Goal: Task Accomplishment & Management: Use online tool/utility

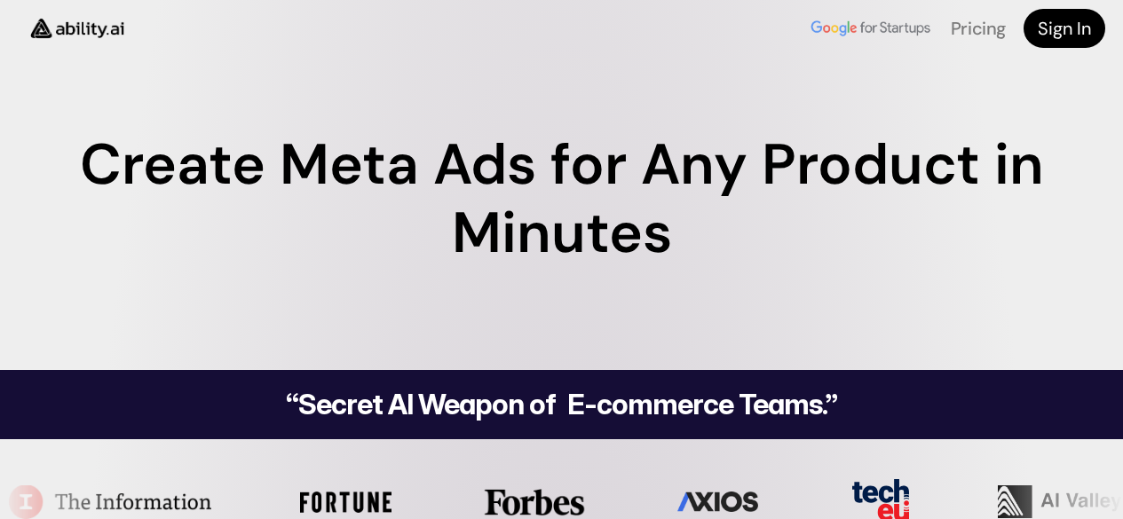
scroll to position [266, 0]
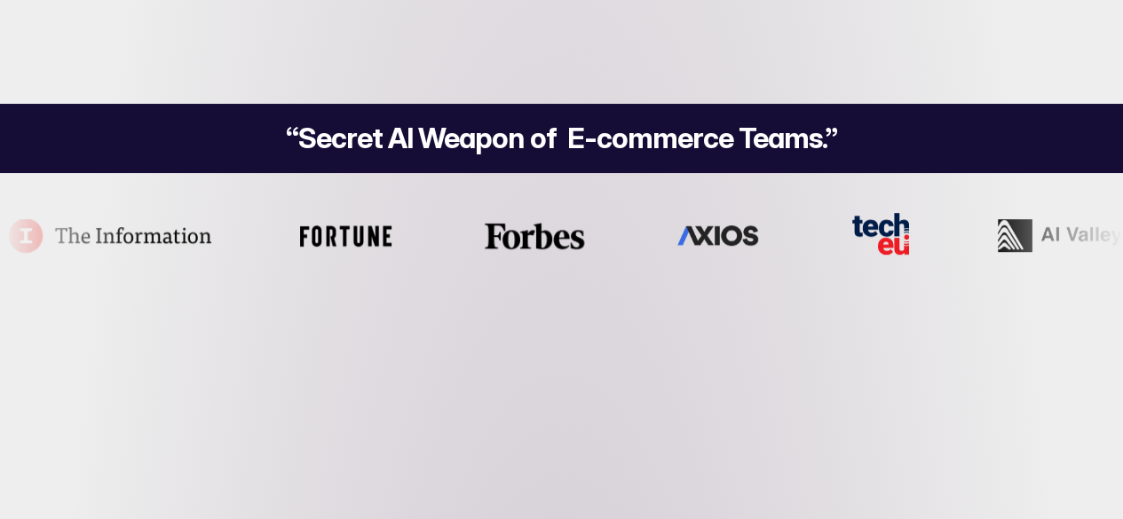
click at [0, 0] on h4 "Try For Free" at bounding box center [0, 0] width 0 height 0
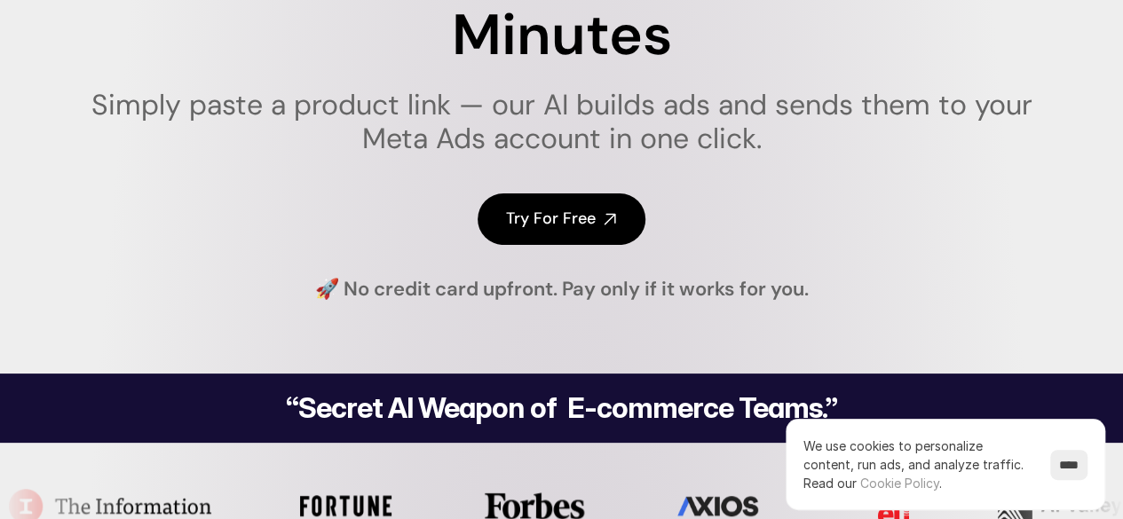
scroll to position [0, 0]
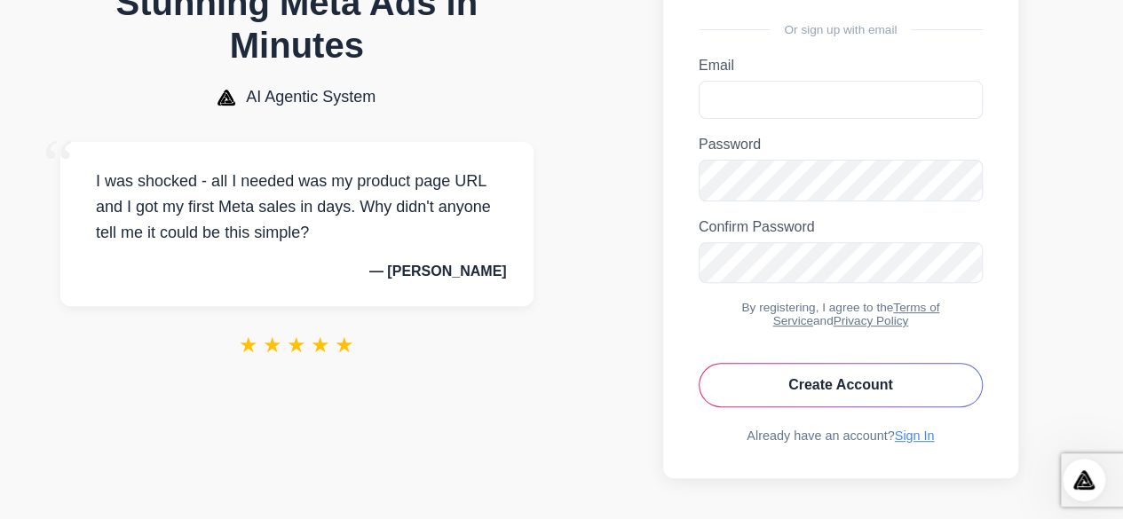
scroll to position [240, 0]
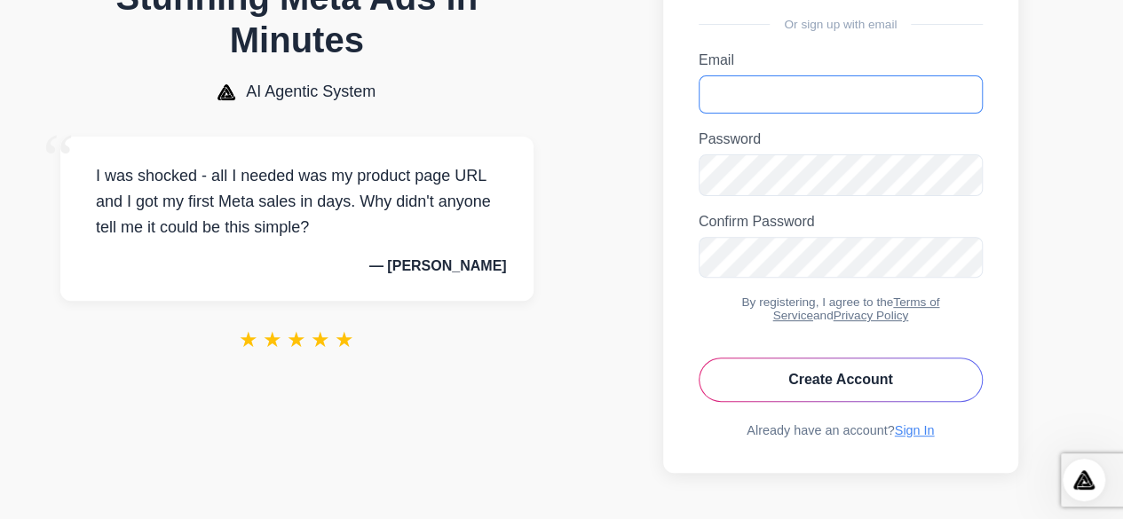
click at [765, 80] on input "Email" at bounding box center [840, 94] width 284 height 38
type input "**********"
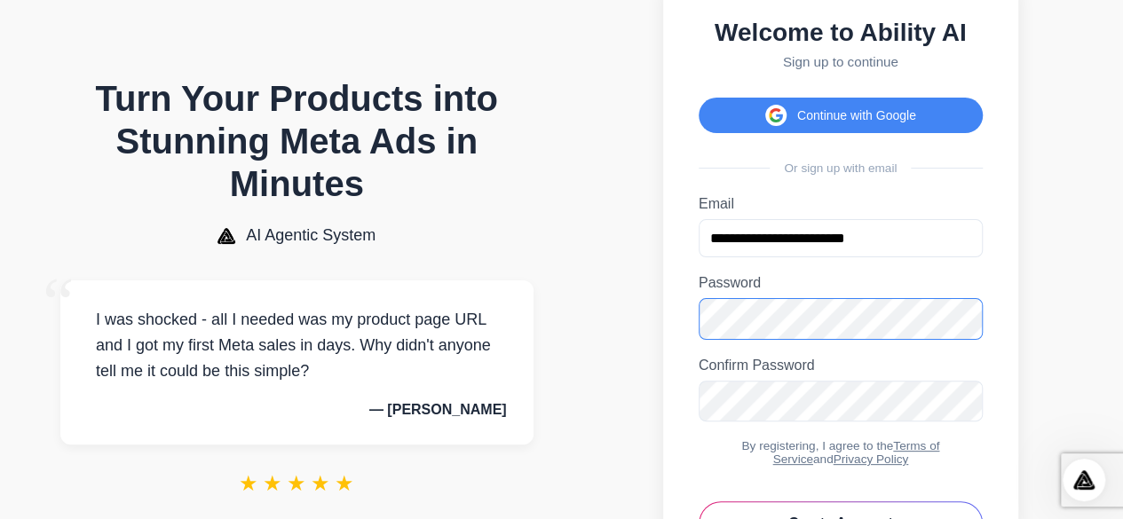
scroll to position [62, 0]
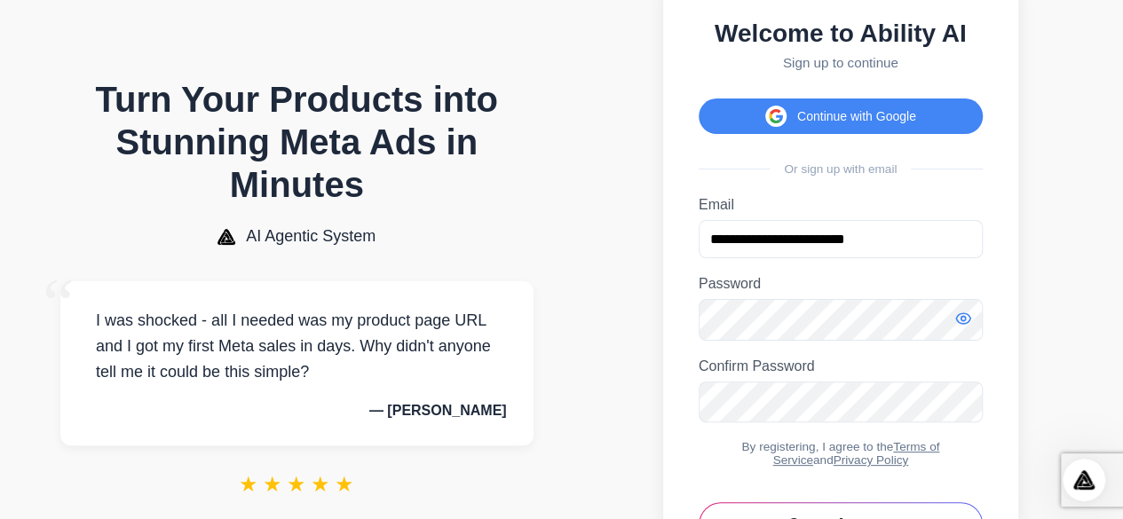
click at [957, 327] on icon "Toggle password visibility" at bounding box center [963, 319] width 18 height 18
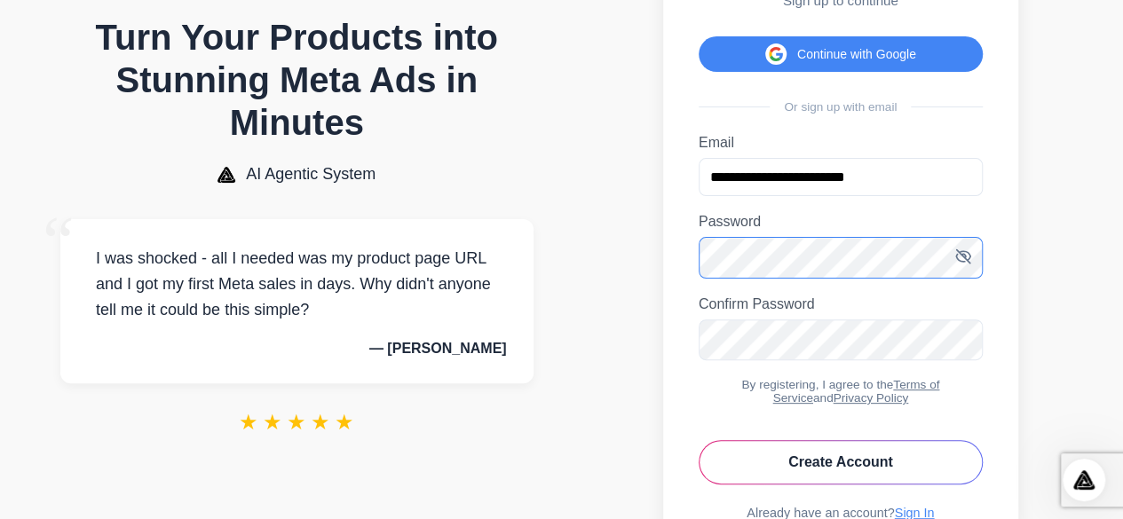
scroll to position [151, 0]
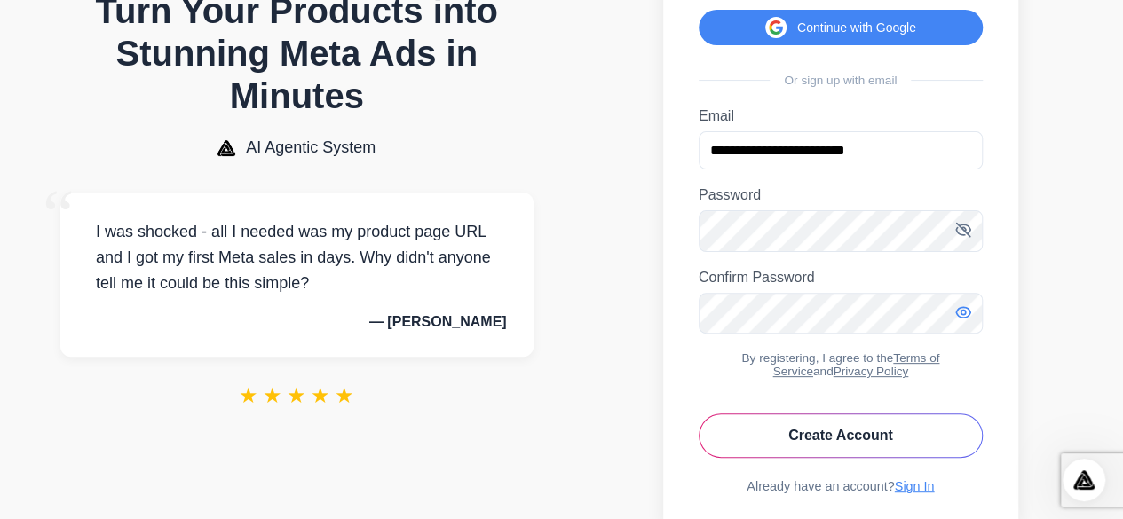
click at [959, 321] on icon "Toggle password visibility" at bounding box center [963, 313] width 18 height 18
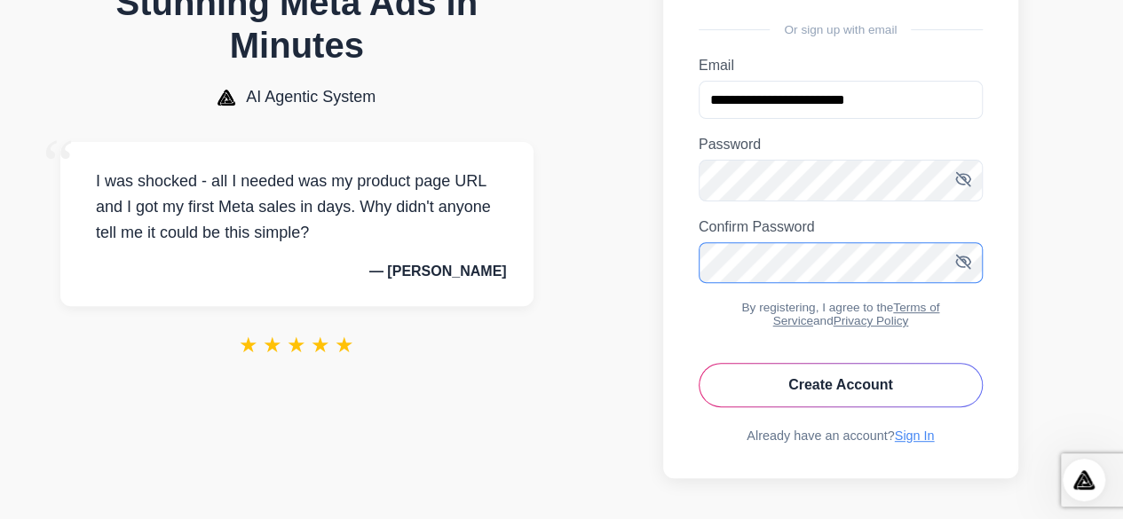
scroll to position [240, 0]
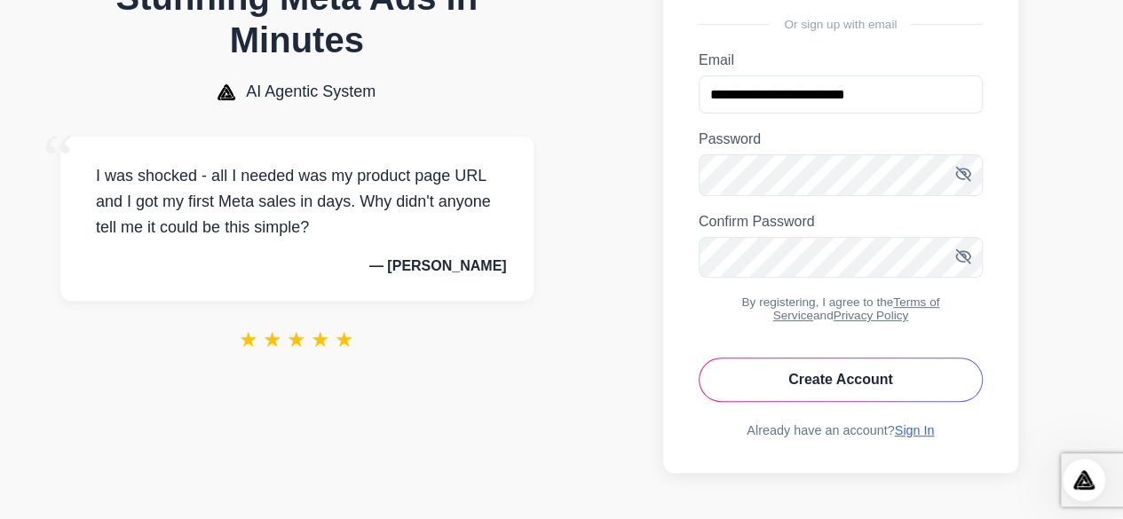
click at [904, 425] on link "Sign In" at bounding box center [915, 430] width 40 height 14
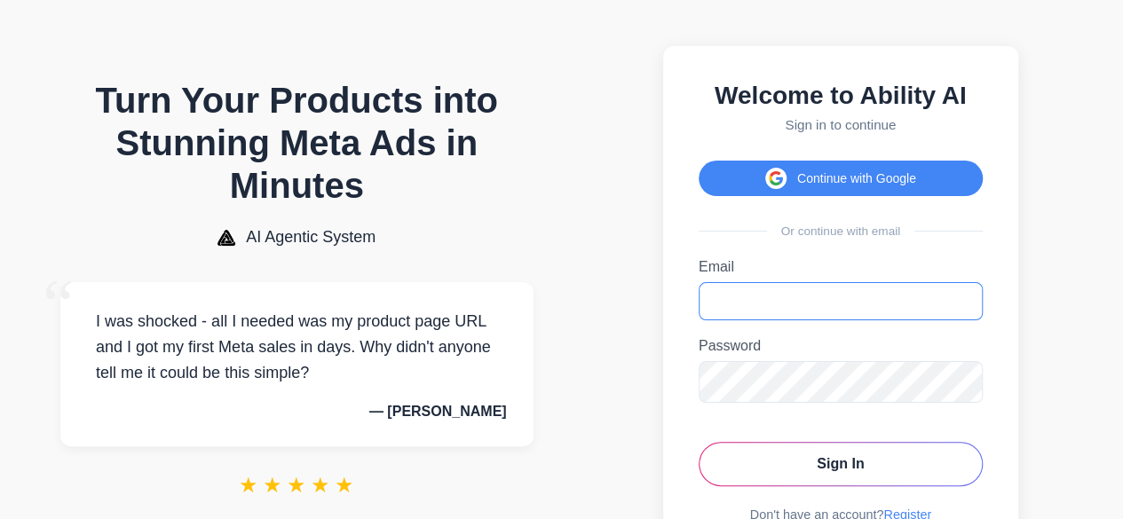
click at [836, 309] on input "Email" at bounding box center [840, 301] width 284 height 38
type input "**********"
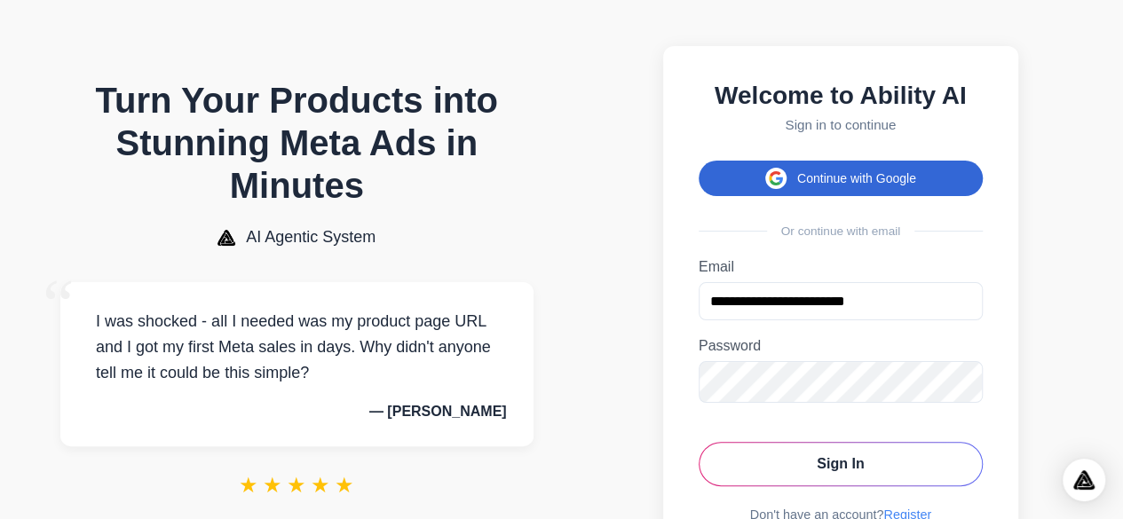
click at [847, 188] on button "Continue with Google" at bounding box center [840, 179] width 284 height 36
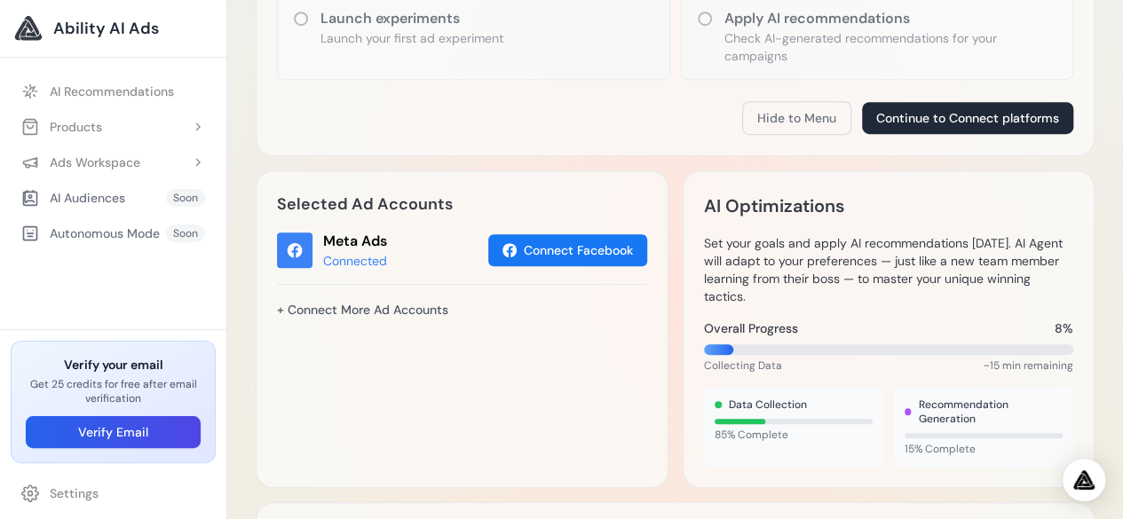
scroll to position [533, 0]
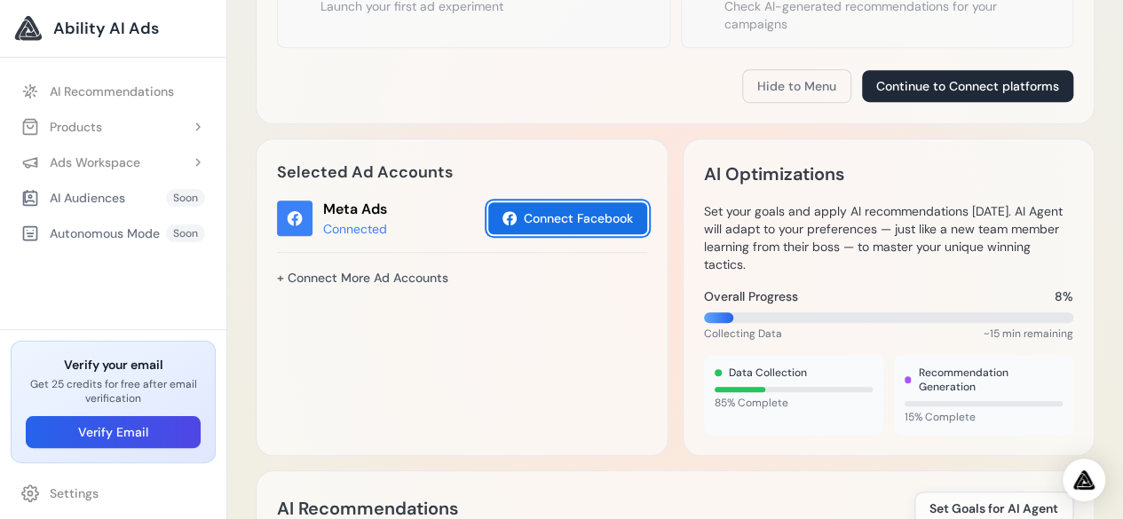
click at [507, 217] on icon at bounding box center [509, 218] width 14 height 14
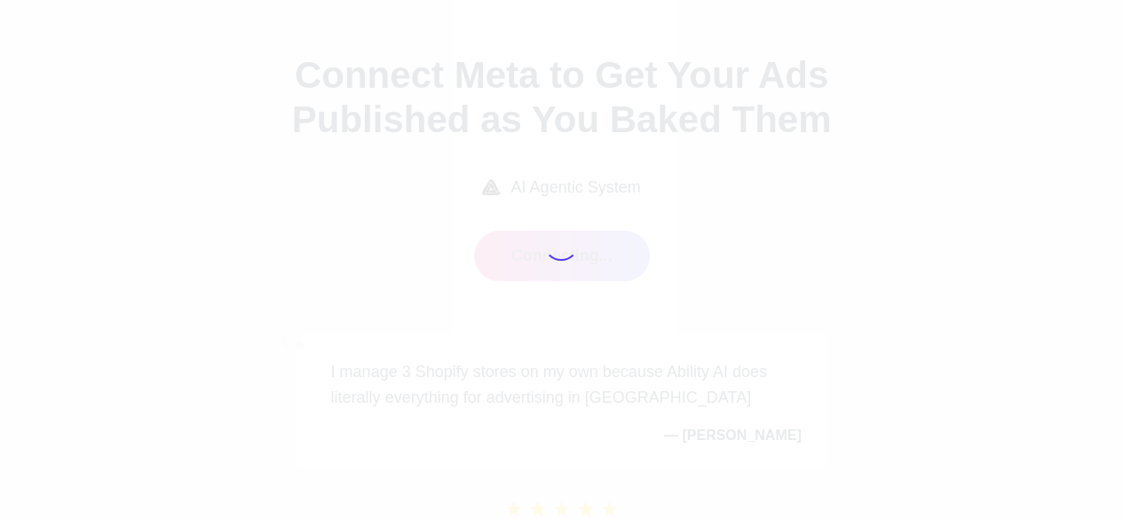
click at [535, 272] on div "Connecting to Meta..." at bounding box center [561, 259] width 152 height 68
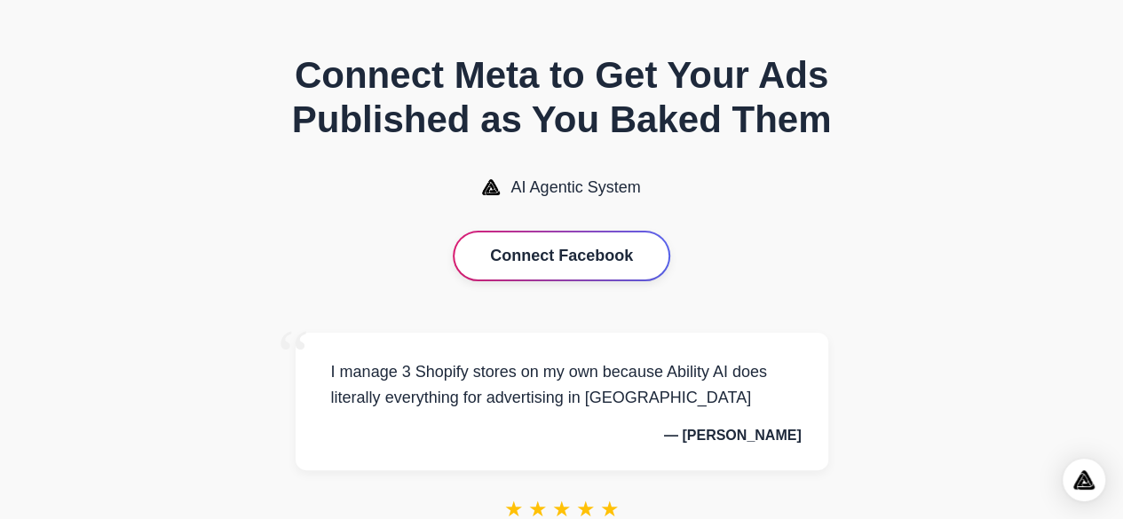
click at [534, 272] on button "Connect Facebook" at bounding box center [561, 256] width 214 height 47
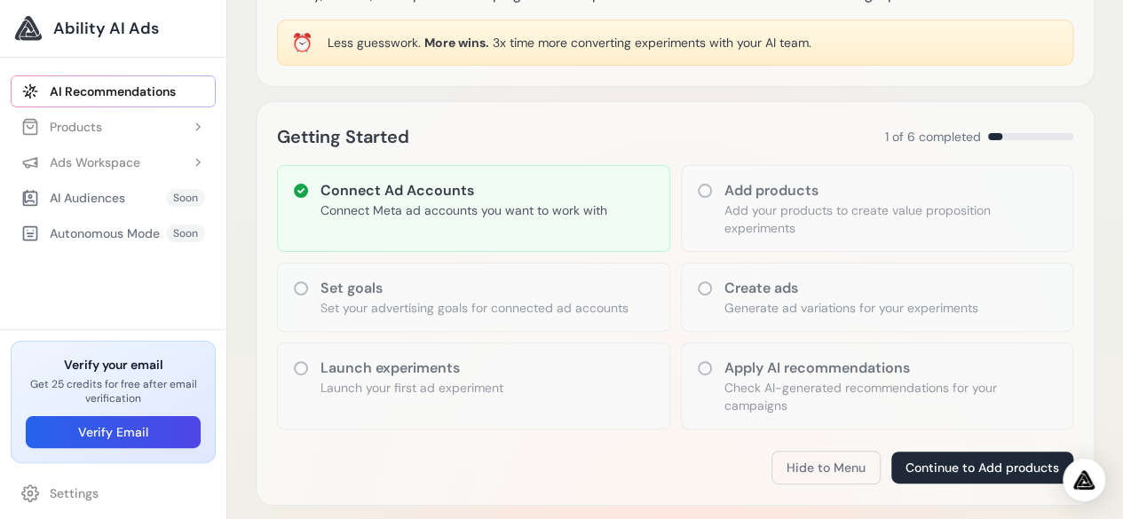
scroll to position [126, 0]
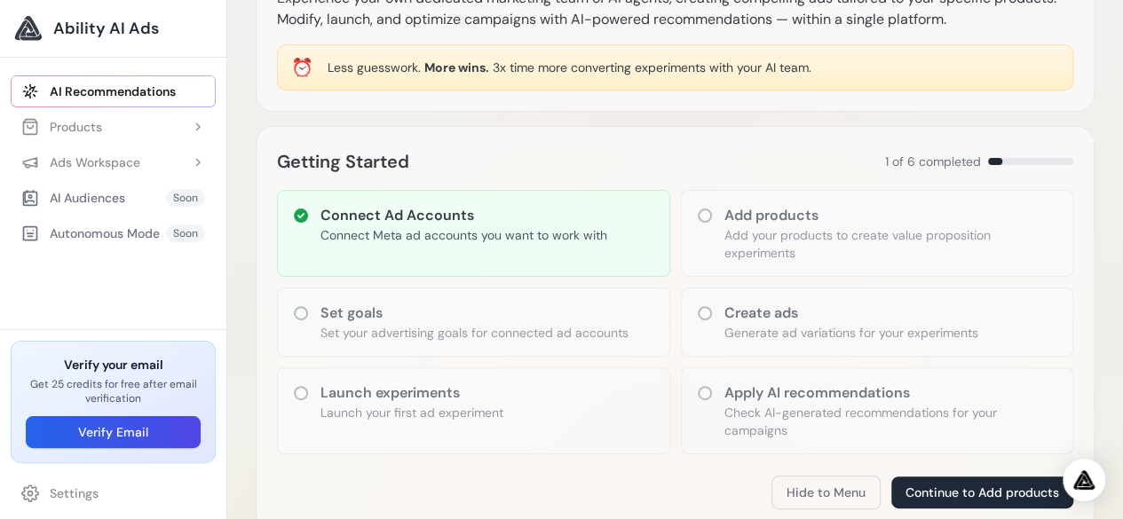
click at [879, 318] on h3 "Create ads" at bounding box center [851, 313] width 254 height 21
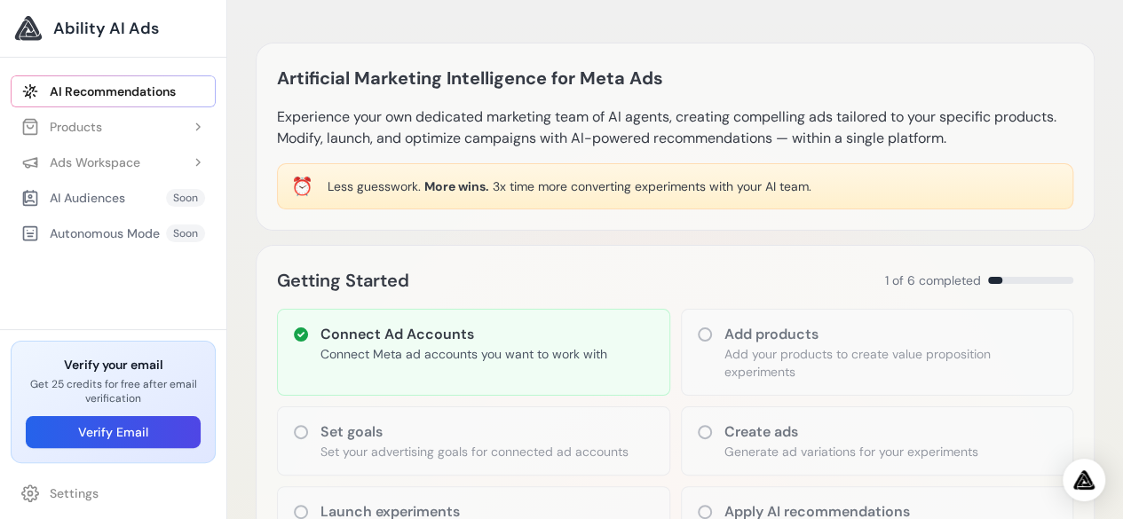
scroll to position [0, 0]
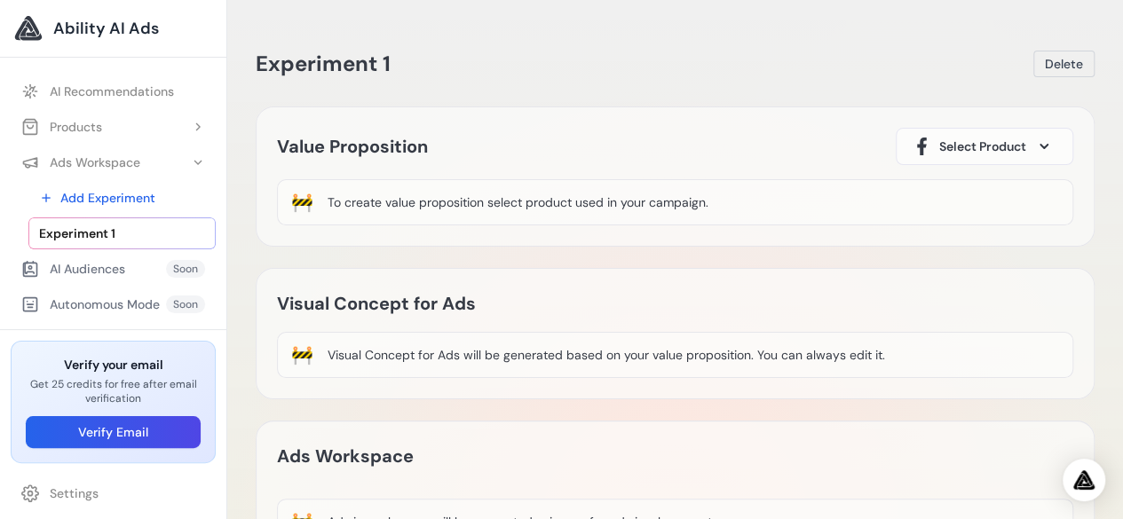
click at [1040, 145] on icon at bounding box center [1043, 146] width 9 height 5
click at [1047, 145] on icon at bounding box center [1043, 147] width 7 height 4
click at [998, 152] on span "Select Product" at bounding box center [982, 147] width 87 height 18
click at [1045, 140] on span at bounding box center [1043, 146] width 21 height 21
click at [1011, 146] on span "Select Product" at bounding box center [982, 147] width 87 height 18
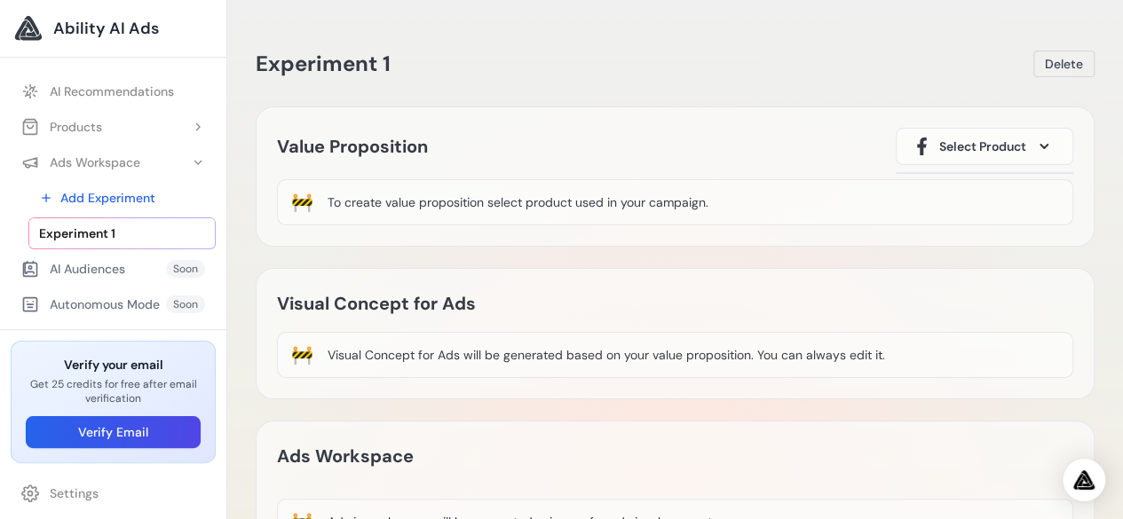
click at [602, 215] on div "🚧 To create value proposition select product used in your campaign." at bounding box center [675, 202] width 796 height 46
click at [128, 119] on button "Products" at bounding box center [113, 127] width 205 height 32
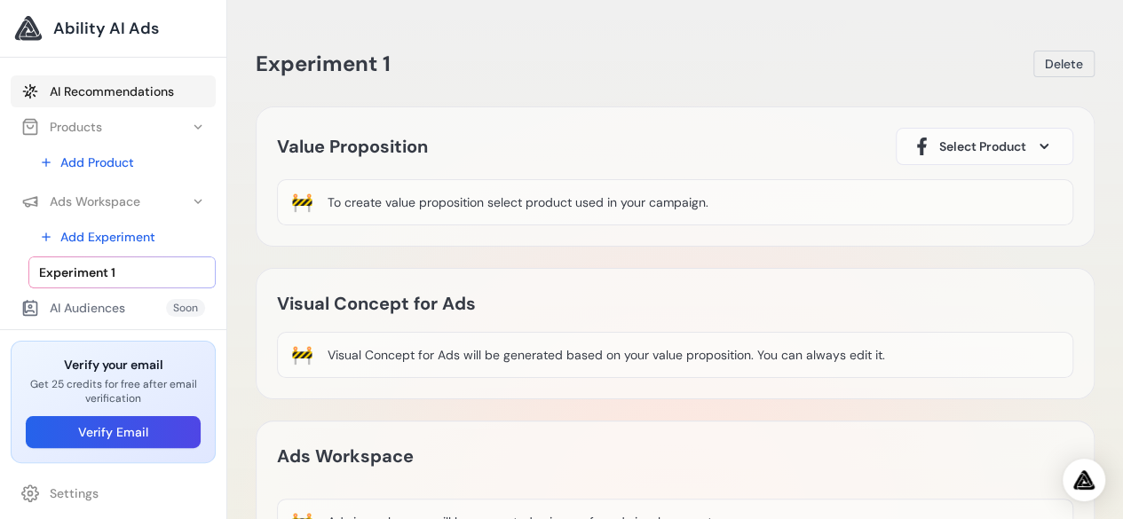
click at [138, 94] on link "AI Recommendations" at bounding box center [113, 91] width 205 height 32
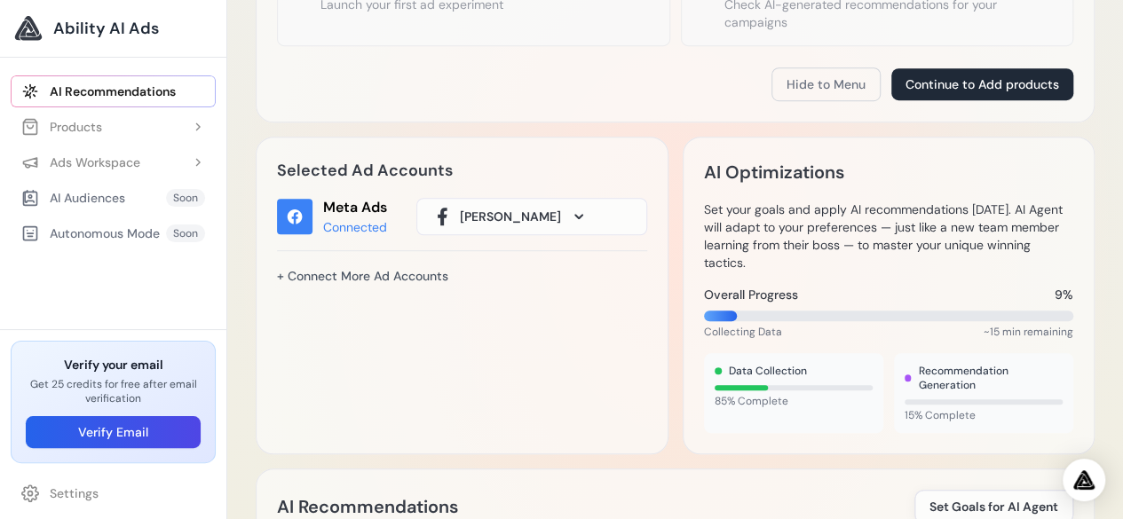
scroll to position [533, 0]
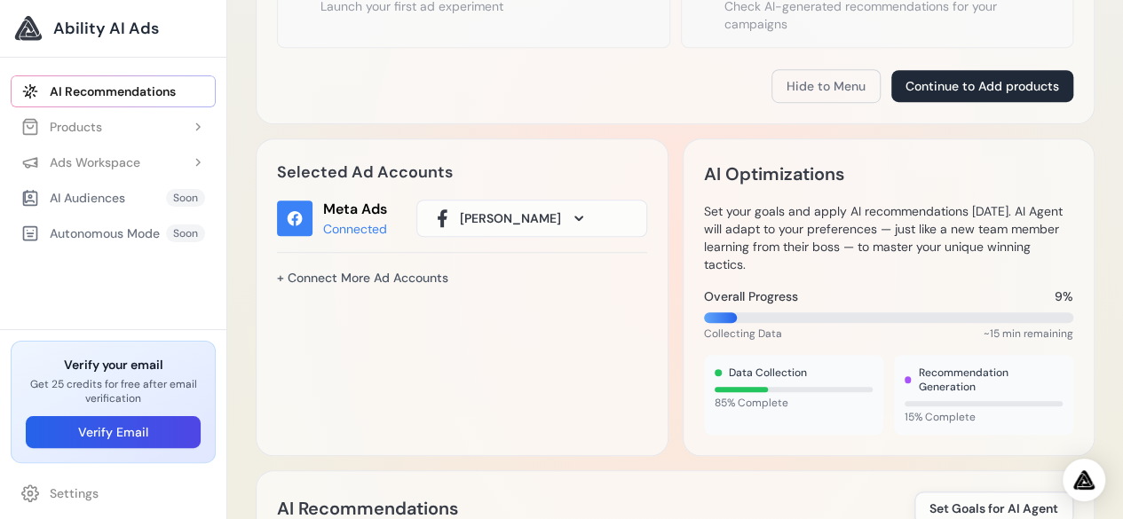
click at [486, 220] on span "[PERSON_NAME]" at bounding box center [510, 218] width 101 height 18
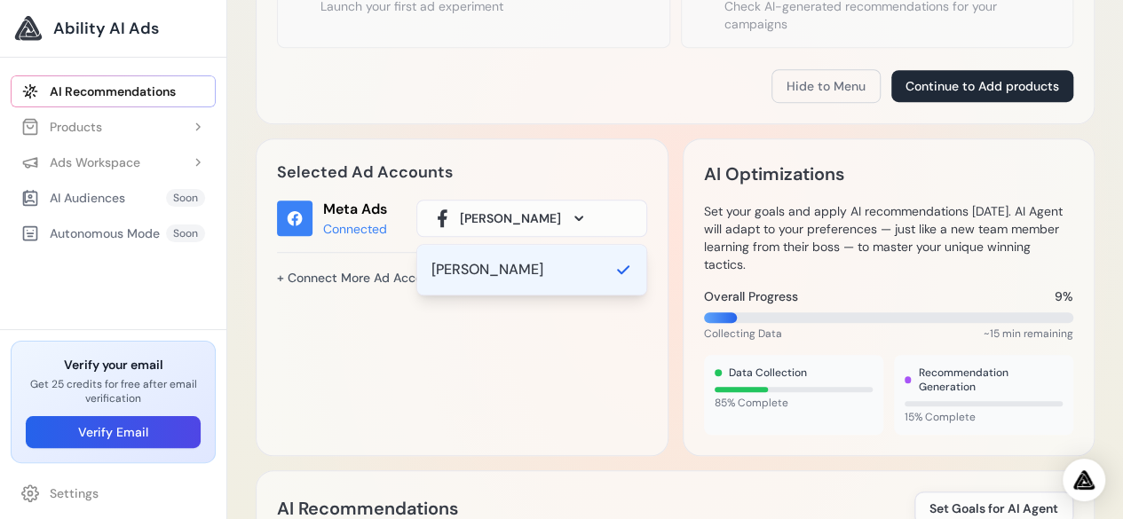
click at [462, 328] on div "Selected Ad Accounts Meta Ads Connected [PERSON_NAME] [PERSON_NAME] + Connect M…" at bounding box center [462, 297] width 413 height 318
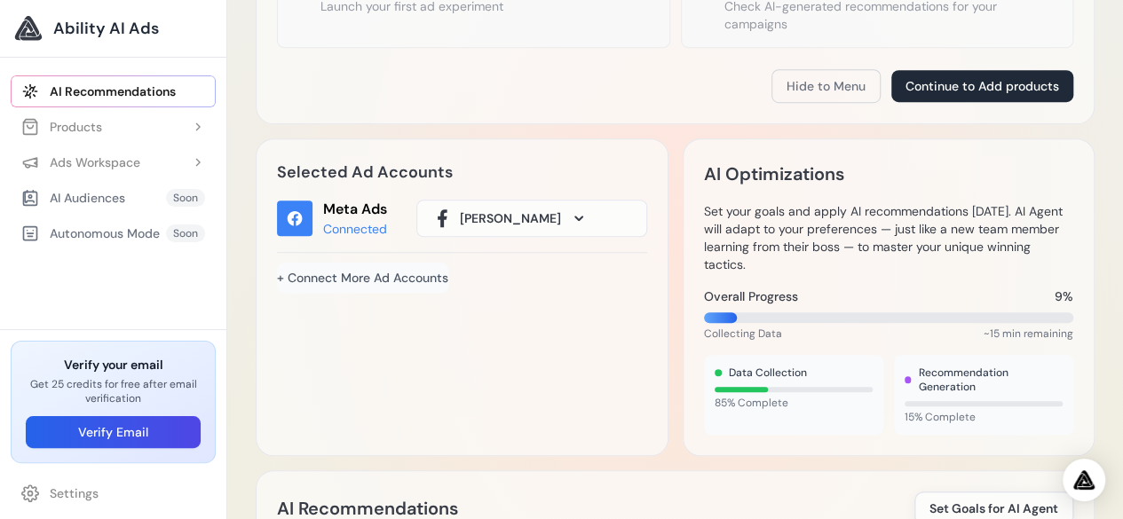
click at [368, 277] on link "+ Connect More Ad Accounts" at bounding box center [362, 278] width 171 height 30
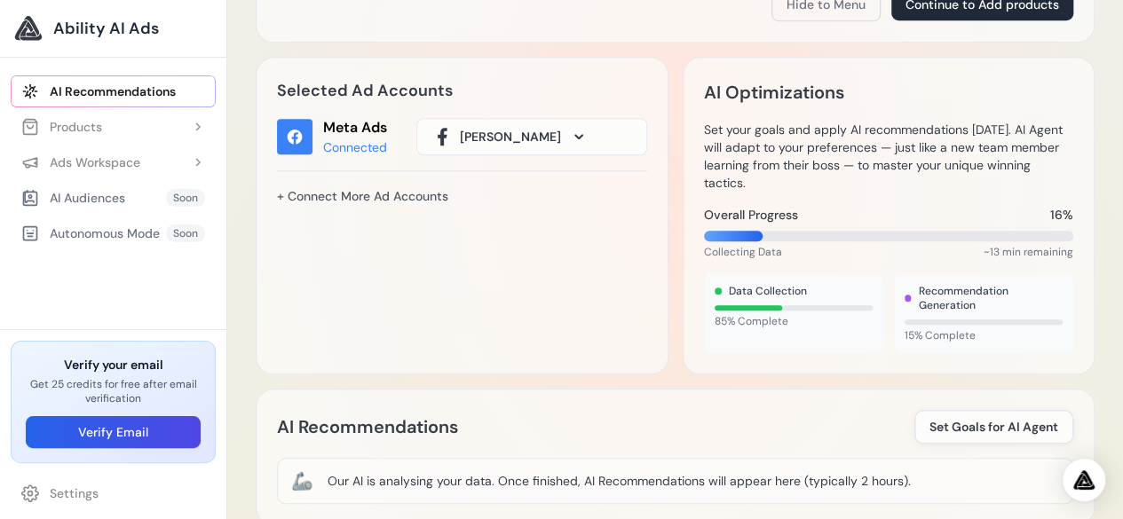
scroll to position [620, 0]
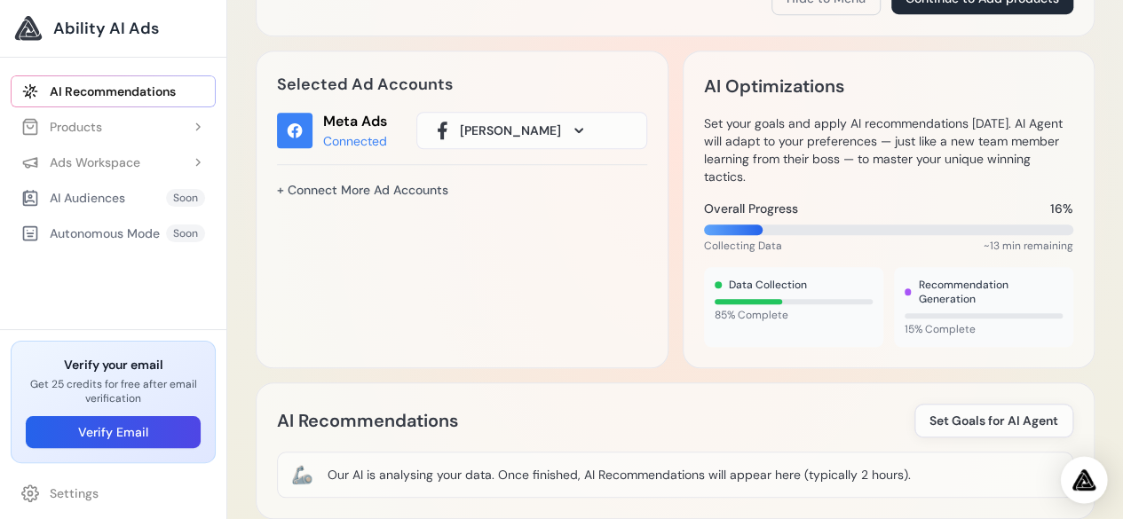
click at [1091, 485] on img "Open Intercom Messenger" at bounding box center [1083, 479] width 23 height 21
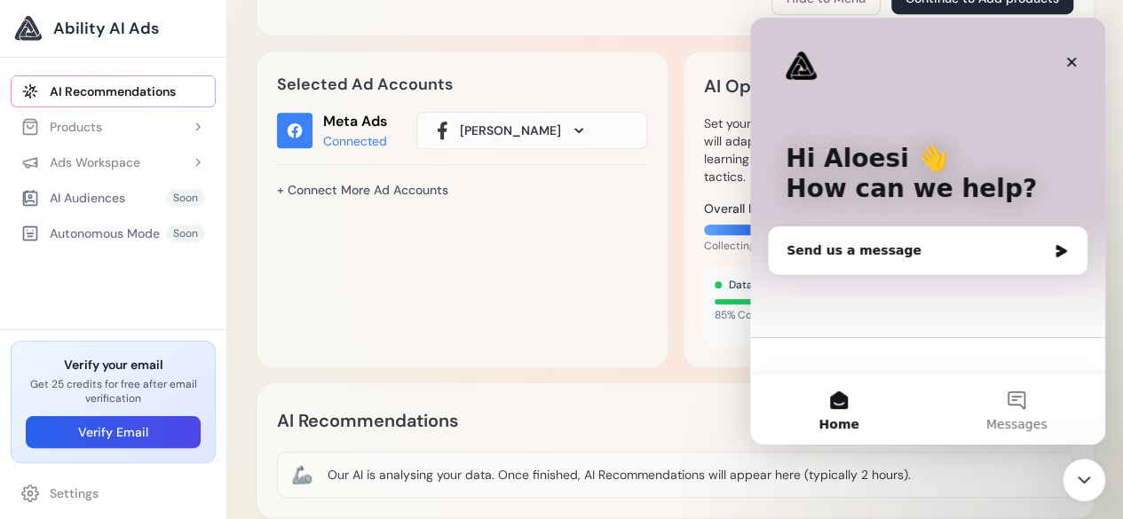
scroll to position [0, 0]
click at [1071, 62] on icon "Close" at bounding box center [1072, 63] width 10 height 10
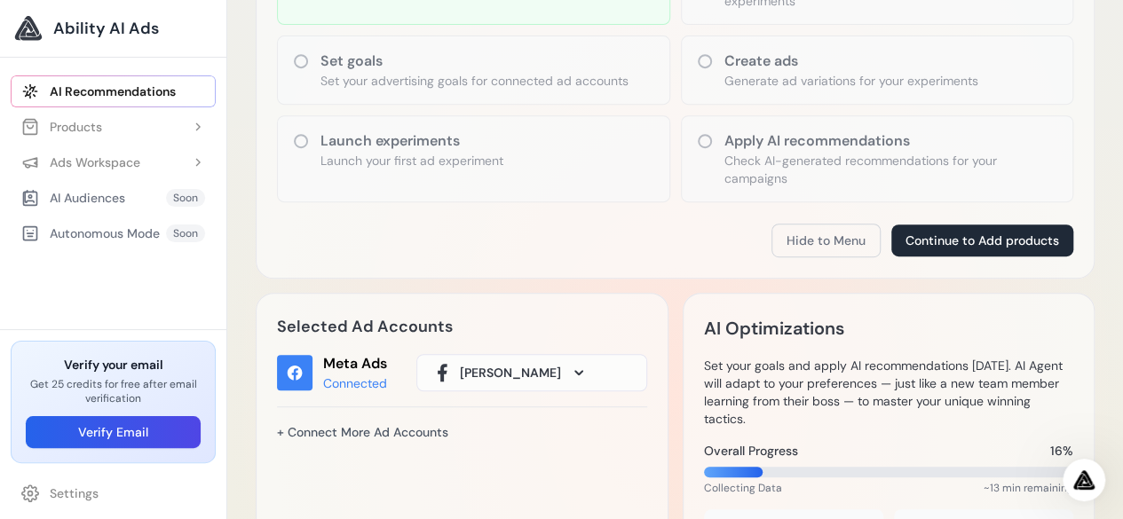
scroll to position [354, 0]
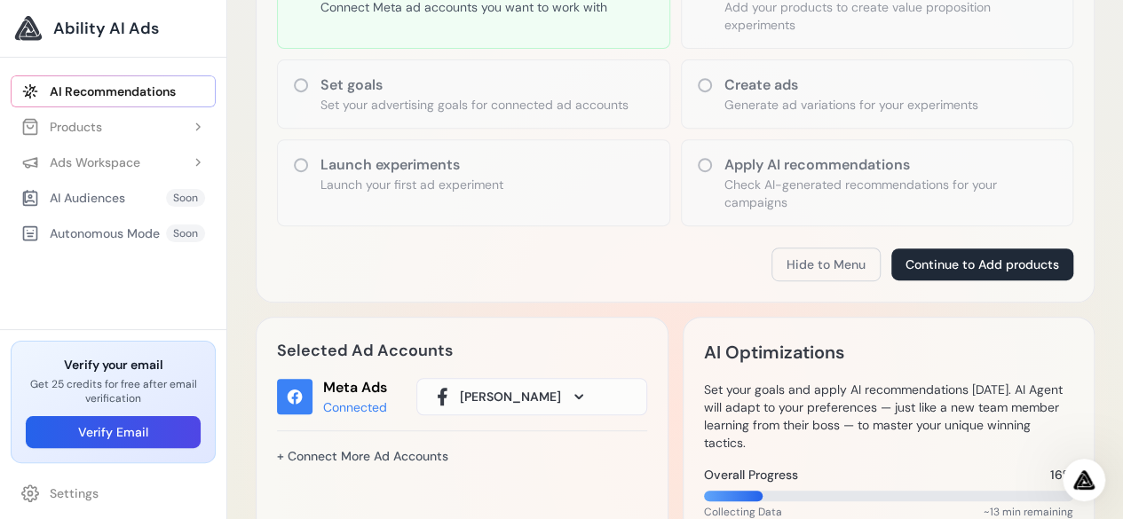
click at [706, 81] on icon at bounding box center [705, 85] width 18 height 18
click at [923, 253] on button "Continue to Add products" at bounding box center [982, 265] width 182 height 32
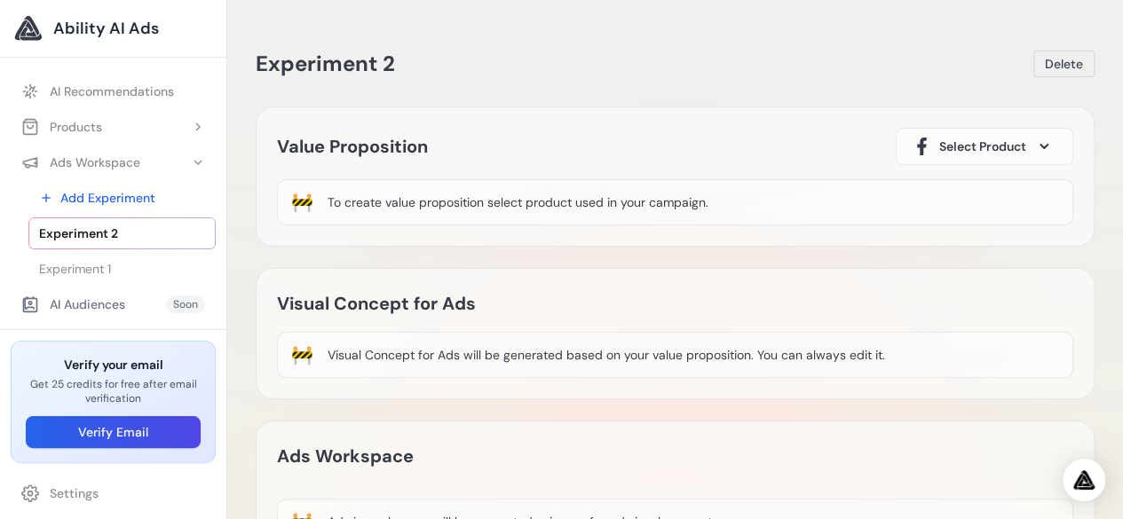
click at [883, 194] on div "🚧 To create value proposition select product used in your campaign." at bounding box center [675, 202] width 796 height 46
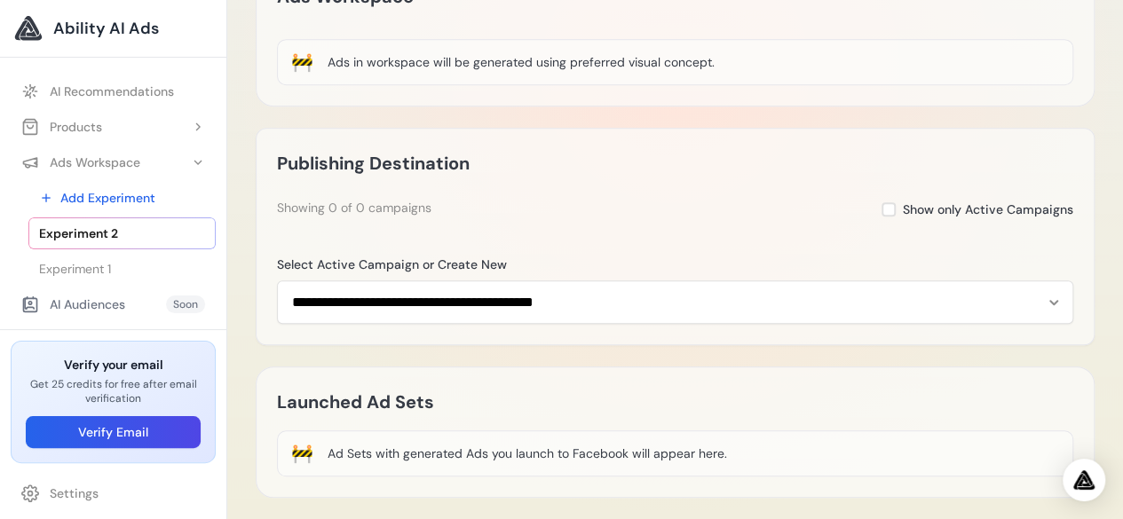
scroll to position [533, 0]
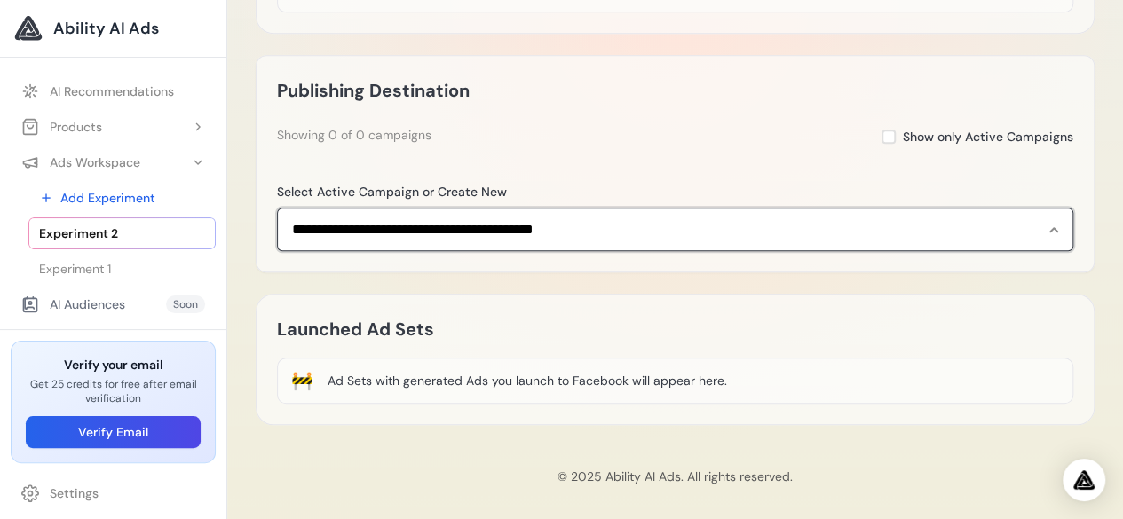
click at [826, 220] on select "**********" at bounding box center [675, 229] width 796 height 43
select select "**********"
click at [277, 208] on select "**********" at bounding box center [675, 229] width 796 height 43
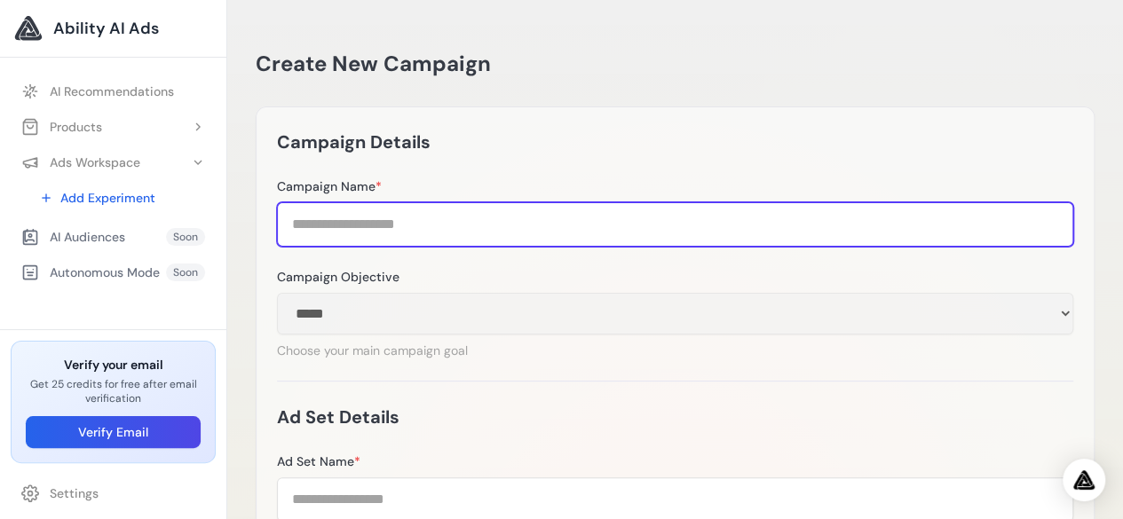
click at [725, 234] on input "Campaign Name *" at bounding box center [675, 224] width 796 height 44
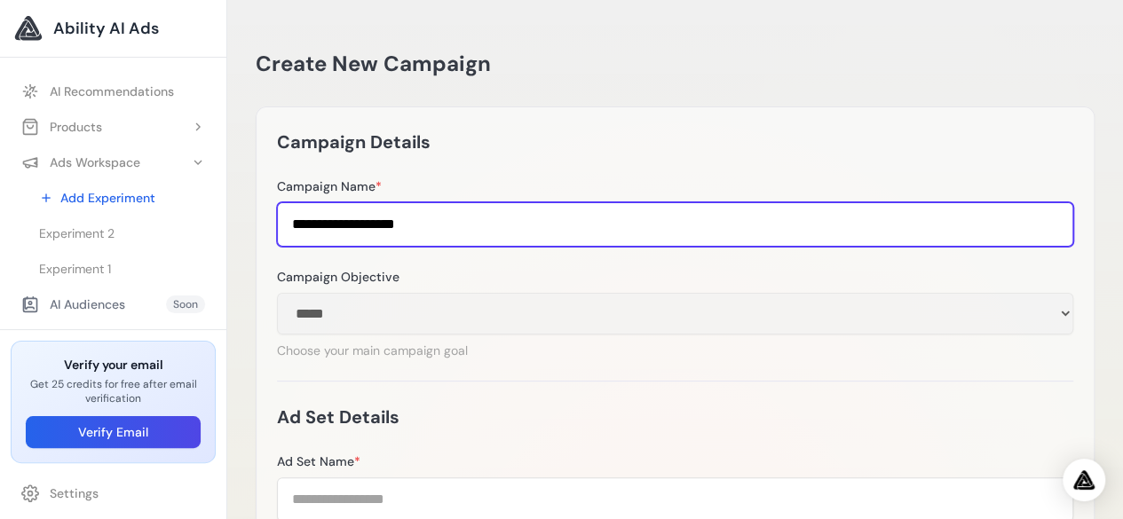
type input "**********"
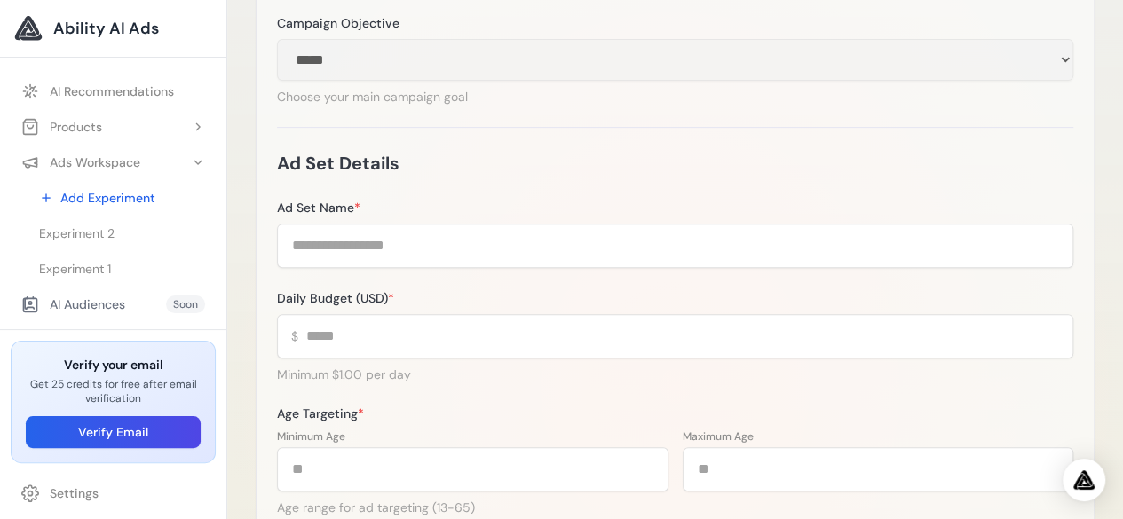
scroll to position [266, 0]
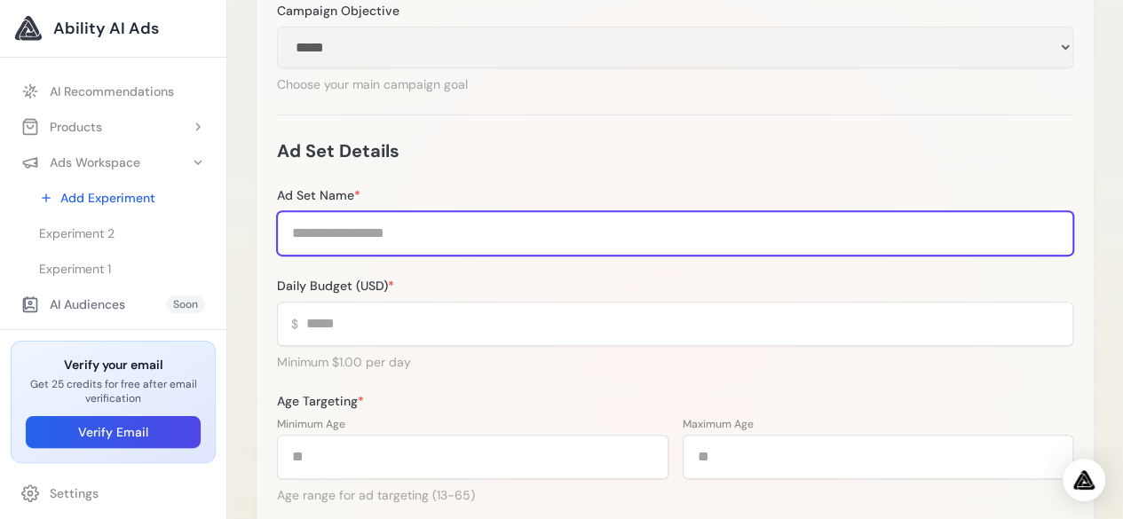
click at [846, 253] on input "Ad Set Name *" at bounding box center [675, 233] width 796 height 44
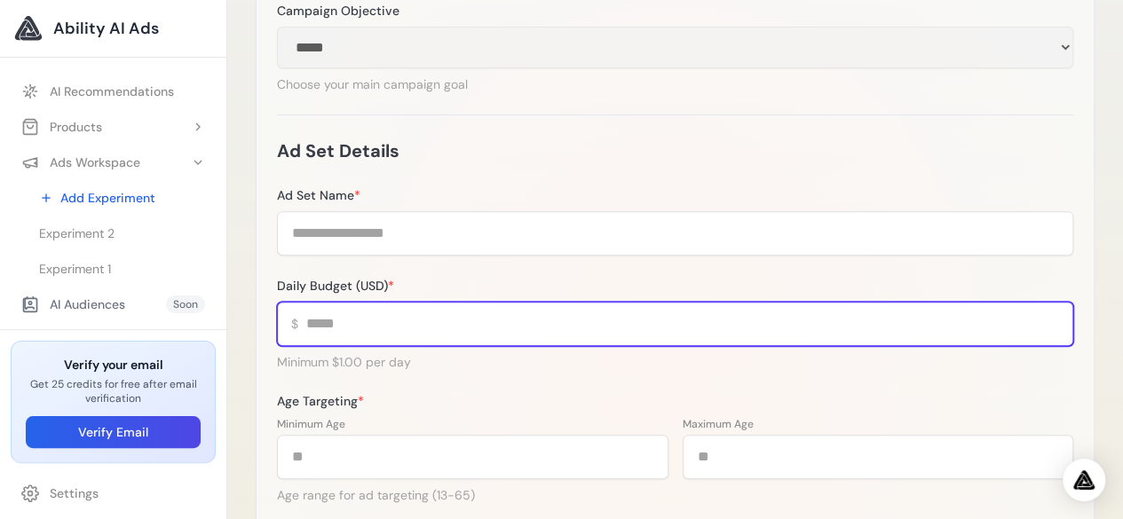
click at [824, 324] on input "Daily Budget (USD) *" at bounding box center [675, 324] width 796 height 44
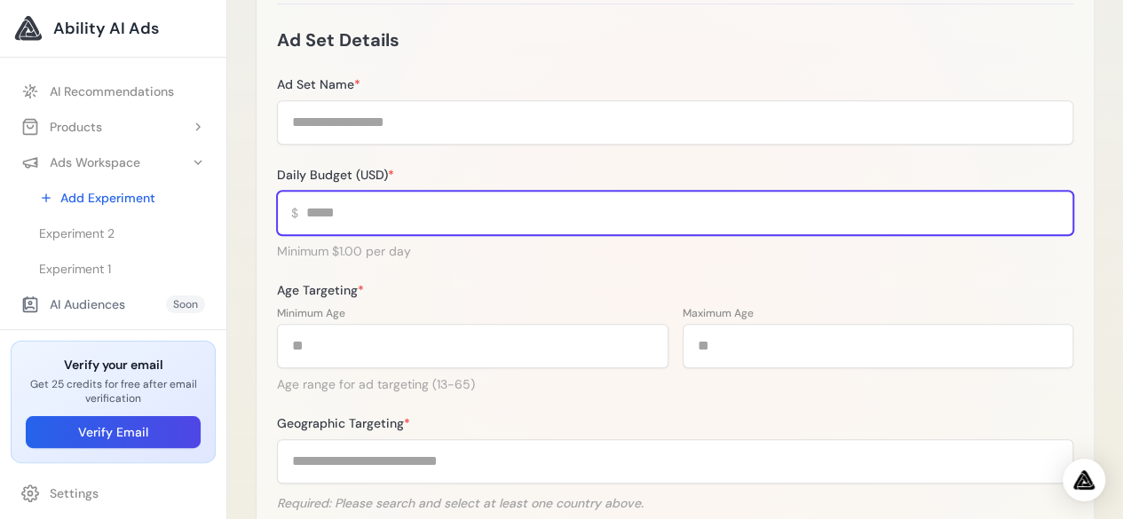
scroll to position [533, 0]
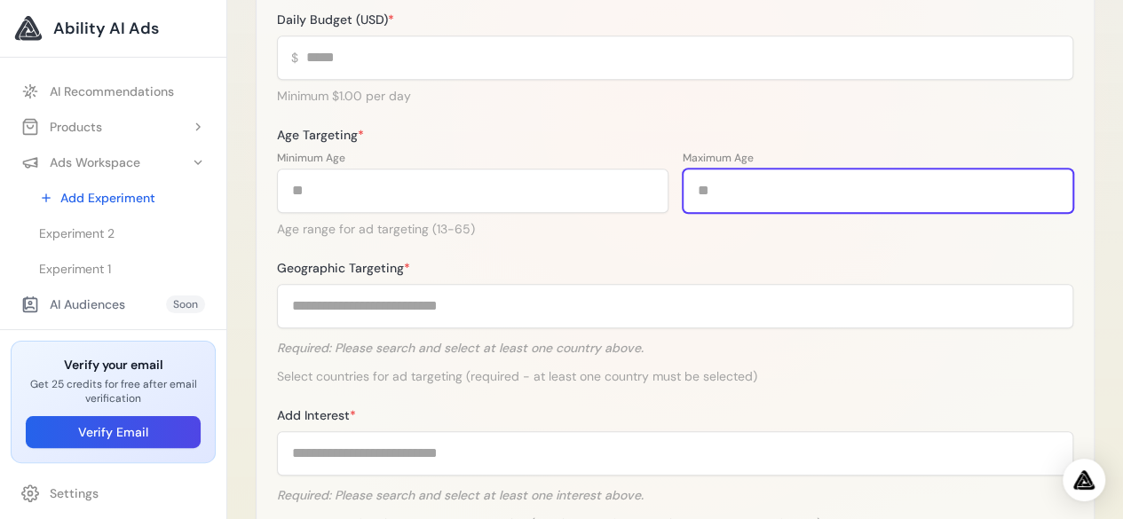
click at [792, 183] on input "**" at bounding box center [877, 191] width 391 height 44
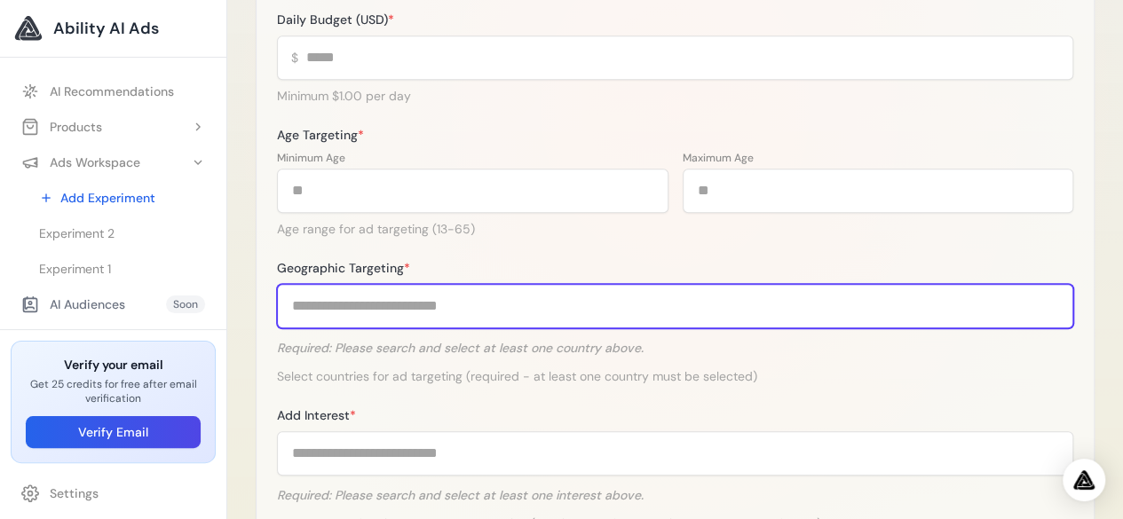
click at [476, 305] on input "Geographic Targeting *" at bounding box center [675, 306] width 796 height 44
type input "*"
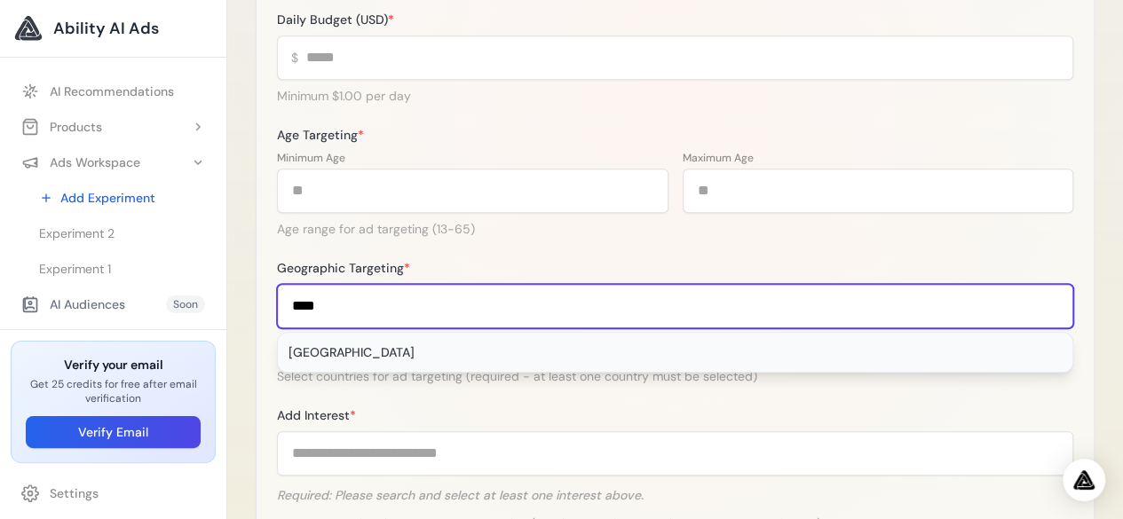
type input "****"
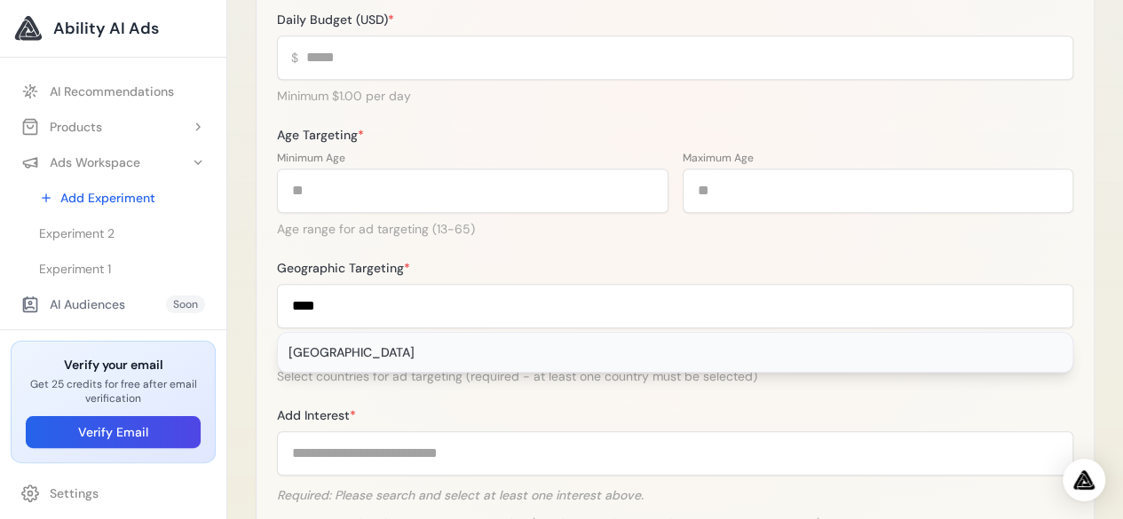
click at [462, 356] on div "Fiji" at bounding box center [675, 352] width 794 height 39
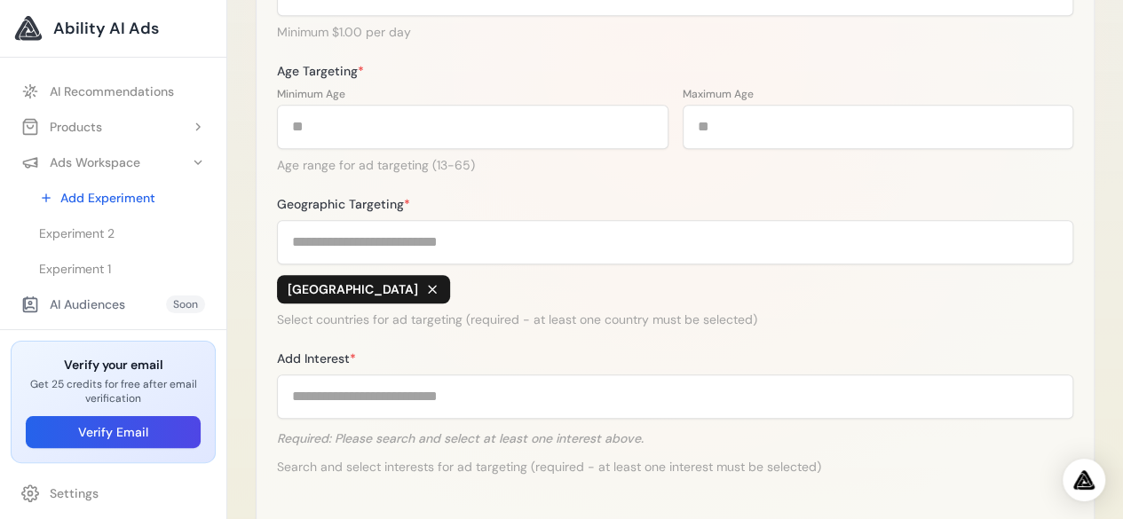
scroll to position [621, 0]
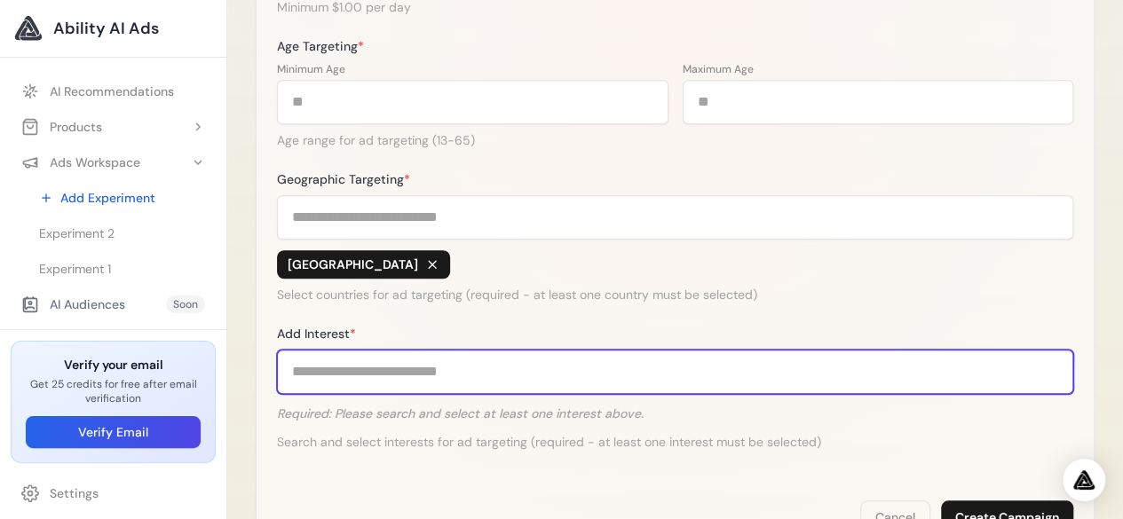
click at [462, 355] on input "Add Interest *" at bounding box center [675, 372] width 796 height 44
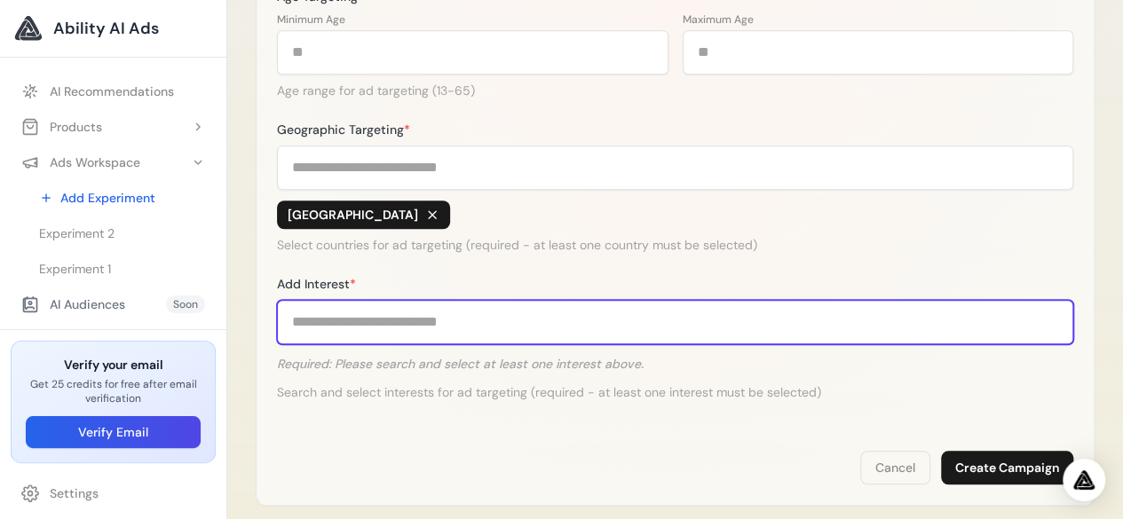
scroll to position [710, 0]
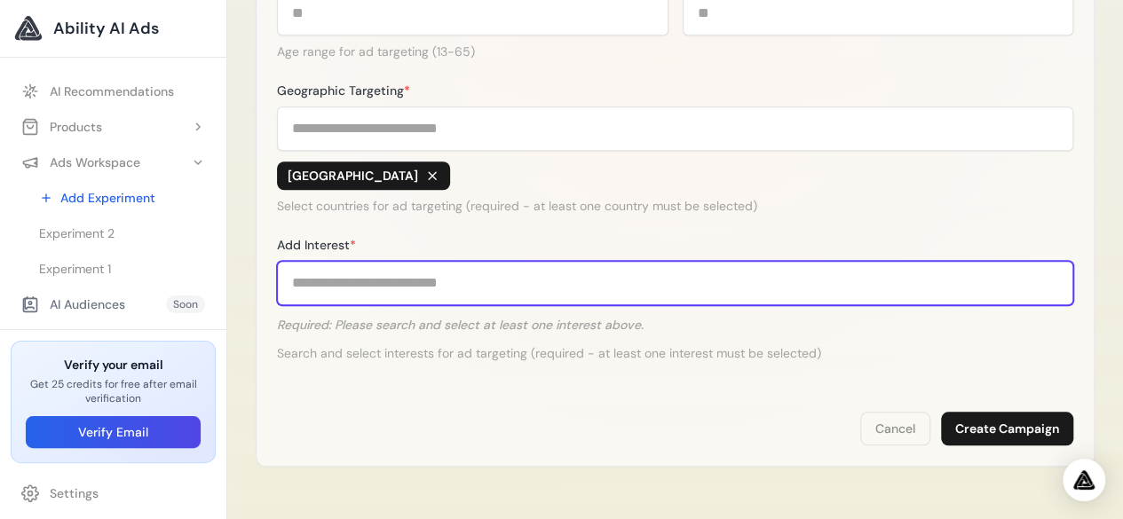
type input "*"
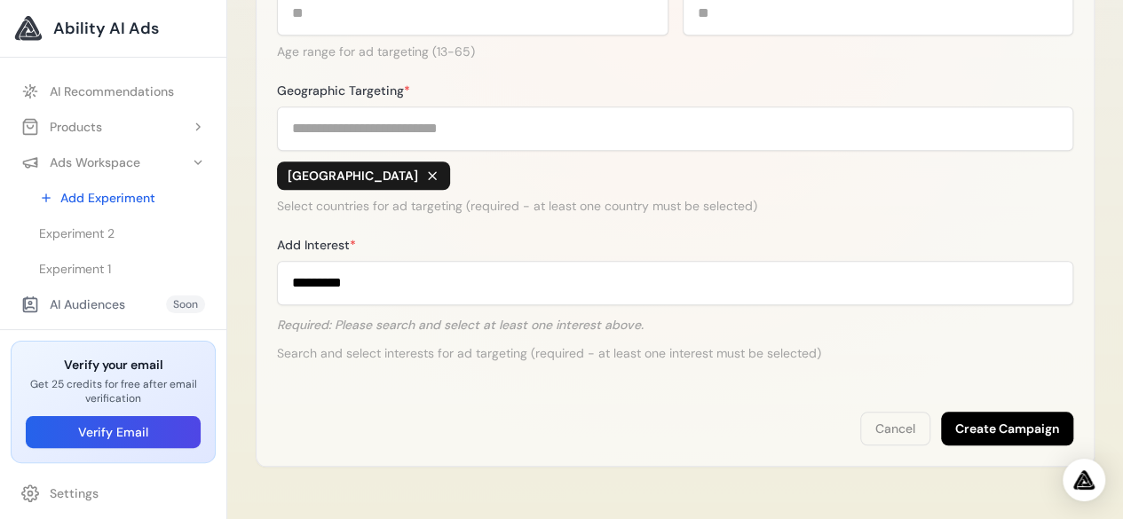
click at [943, 429] on button "Create Campaign" at bounding box center [1007, 429] width 132 height 34
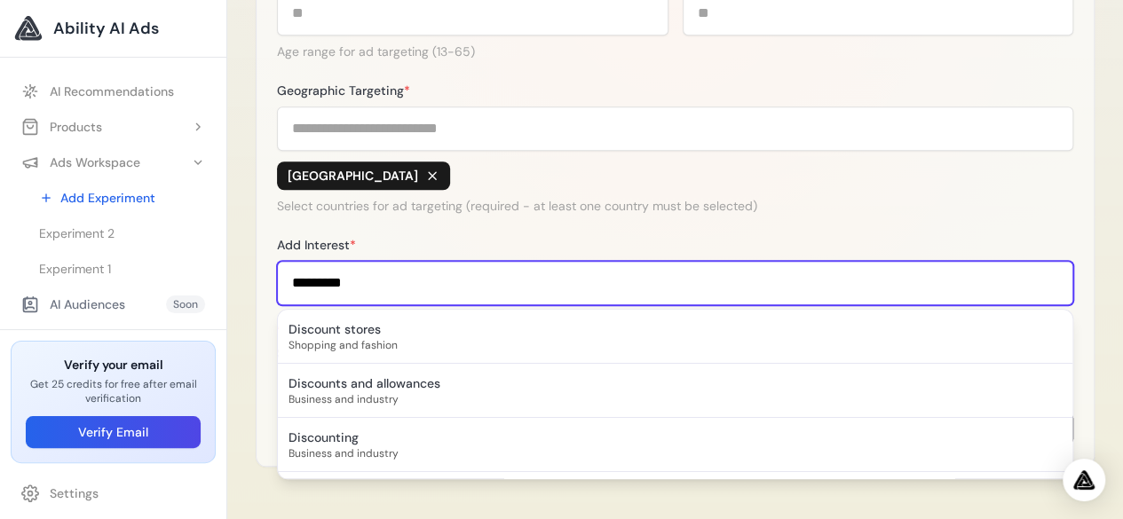
click at [572, 274] on input "********" at bounding box center [675, 283] width 796 height 44
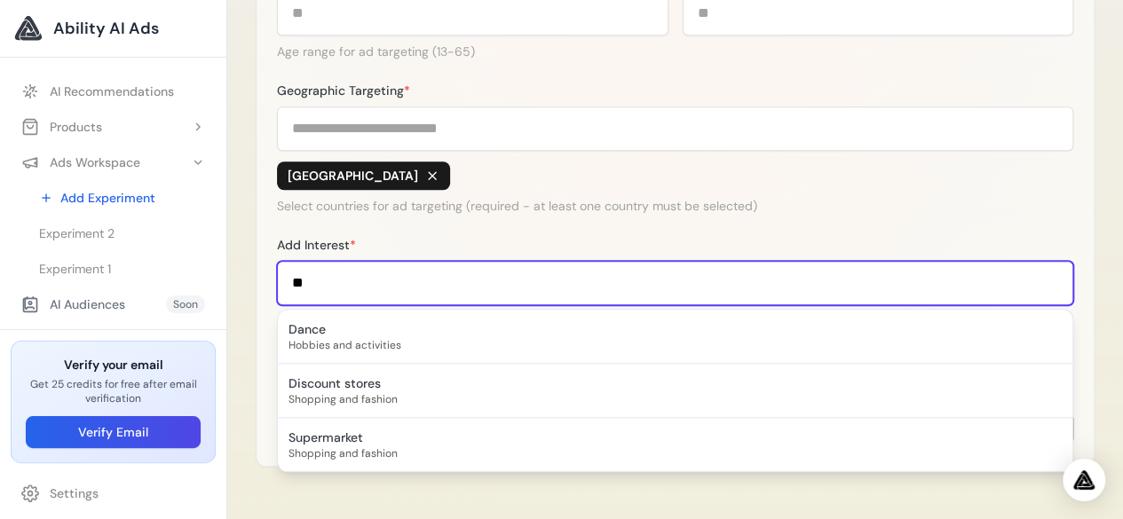
type input "*"
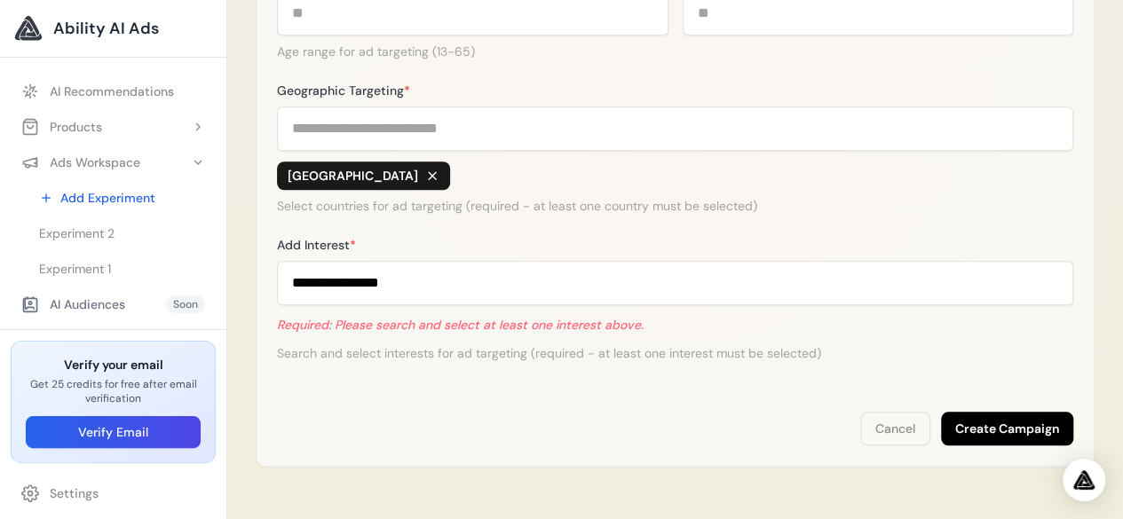
click at [992, 413] on button "Create Campaign" at bounding box center [1007, 429] width 132 height 34
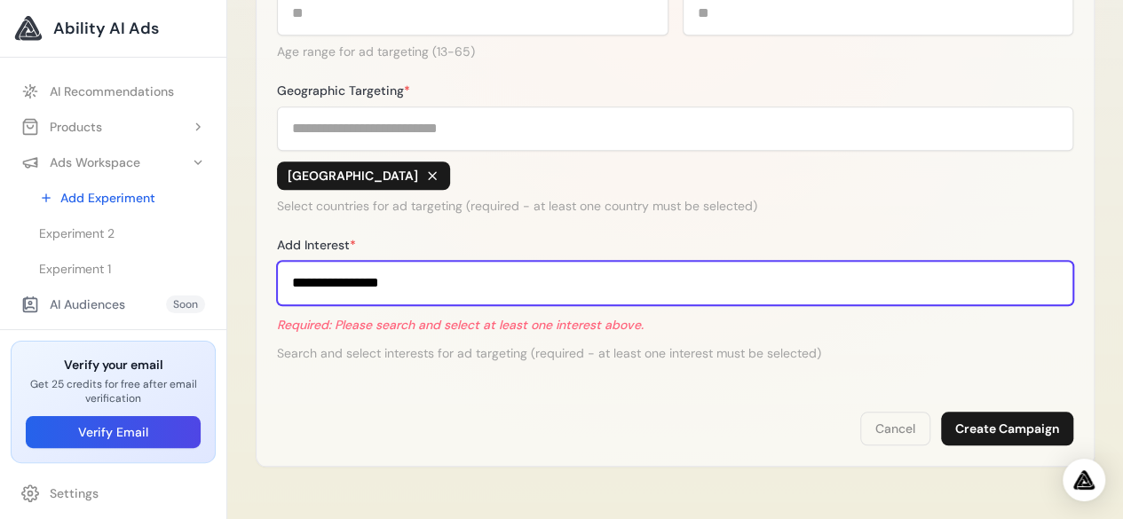
click at [474, 265] on input "**********" at bounding box center [675, 283] width 796 height 44
type input "*"
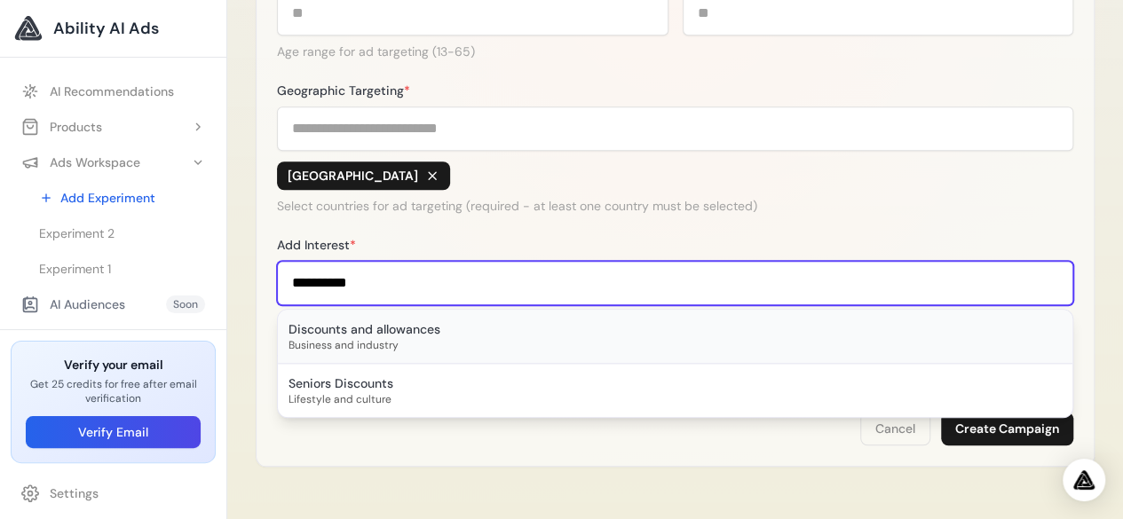
type input "*********"
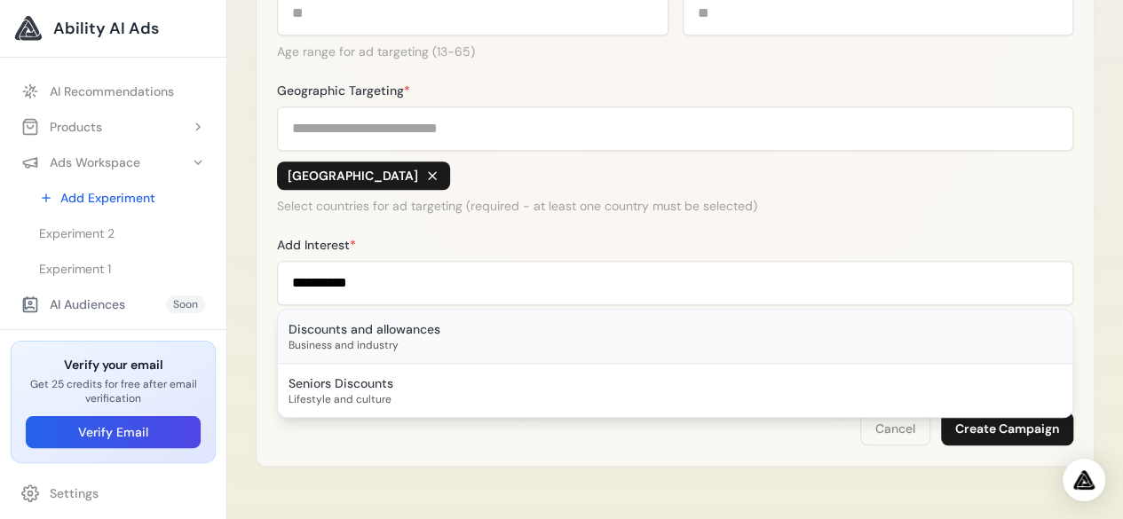
click at [515, 324] on div "Discounts and allowances" at bounding box center [674, 329] width 773 height 18
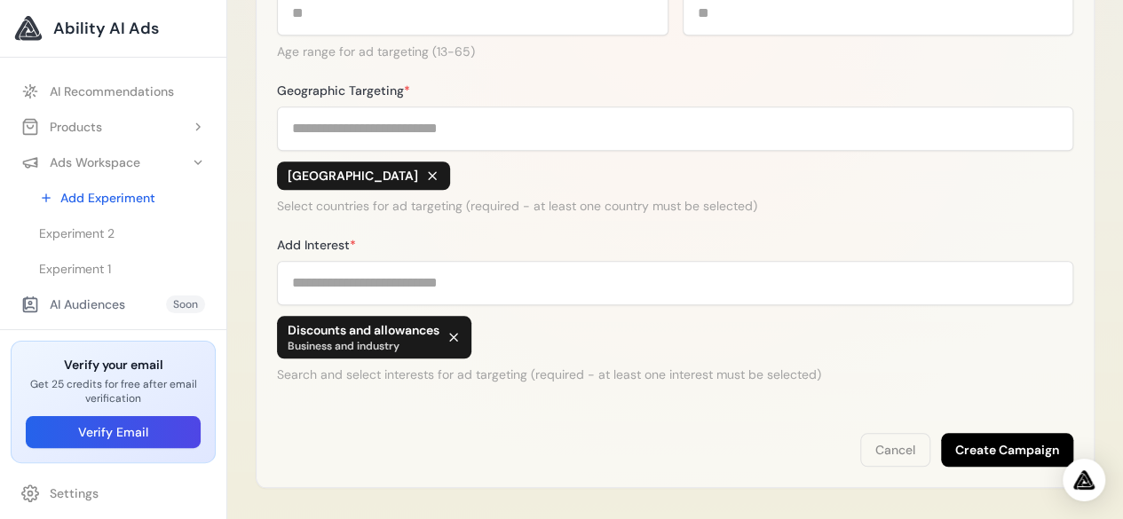
click at [989, 438] on button "Create Campaign" at bounding box center [1007, 450] width 132 height 34
click at [988, 440] on button "Create Campaign" at bounding box center [1007, 450] width 132 height 34
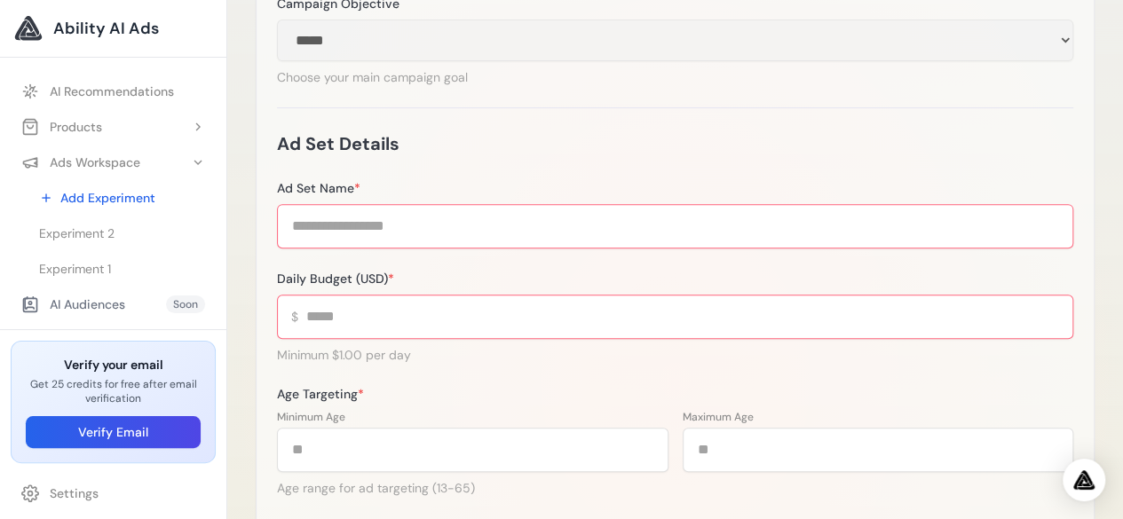
scroll to position [266, 0]
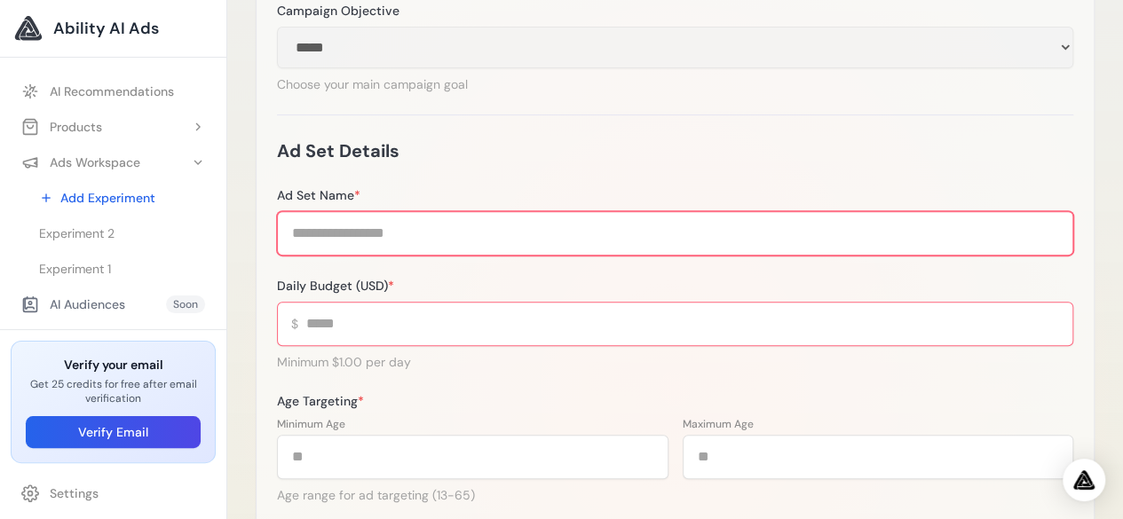
click at [705, 219] on input "Ad Set Name *" at bounding box center [675, 233] width 796 height 44
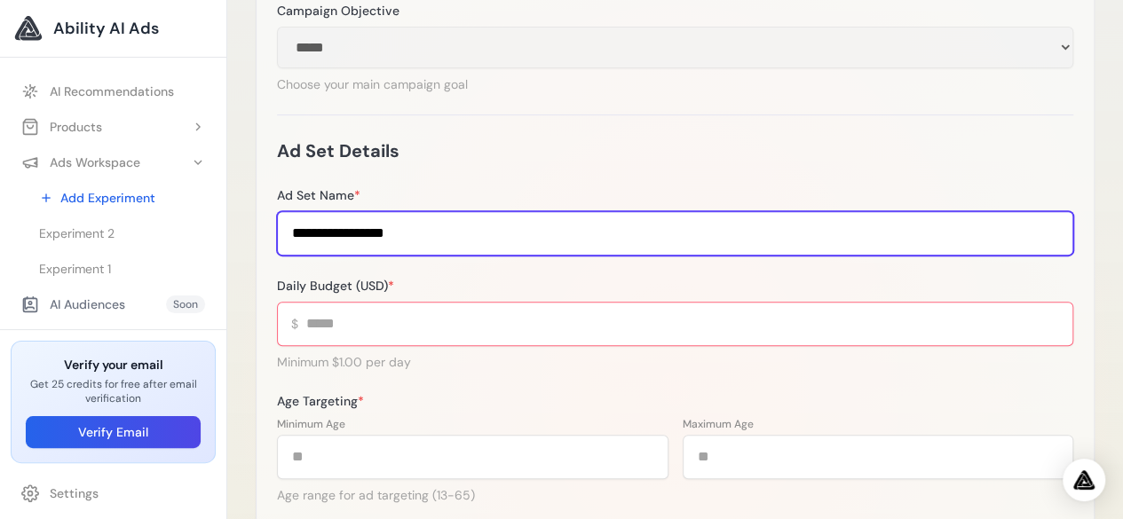
type input "**********"
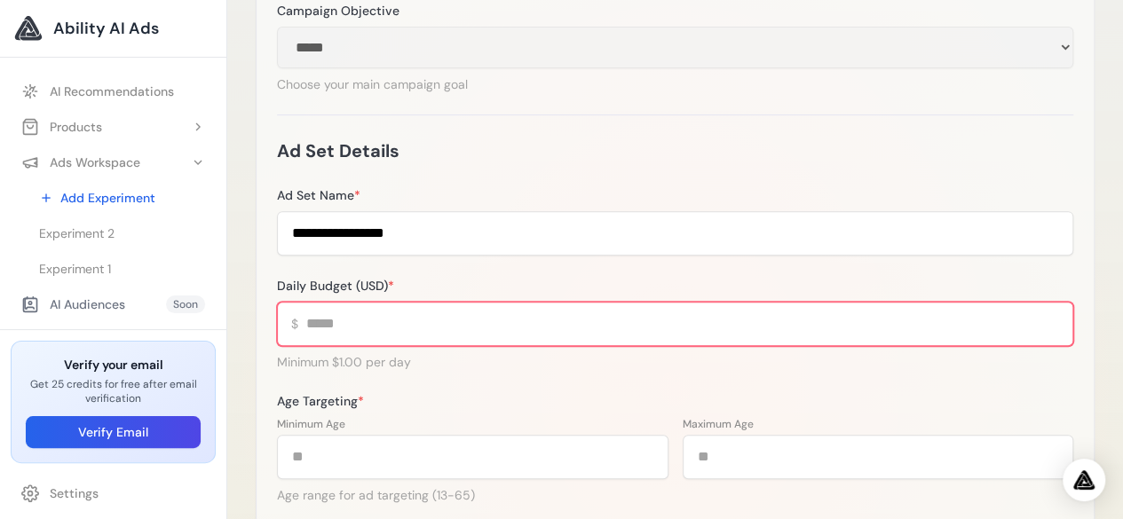
click at [685, 332] on input "Daily Budget (USD) *" at bounding box center [675, 324] width 796 height 44
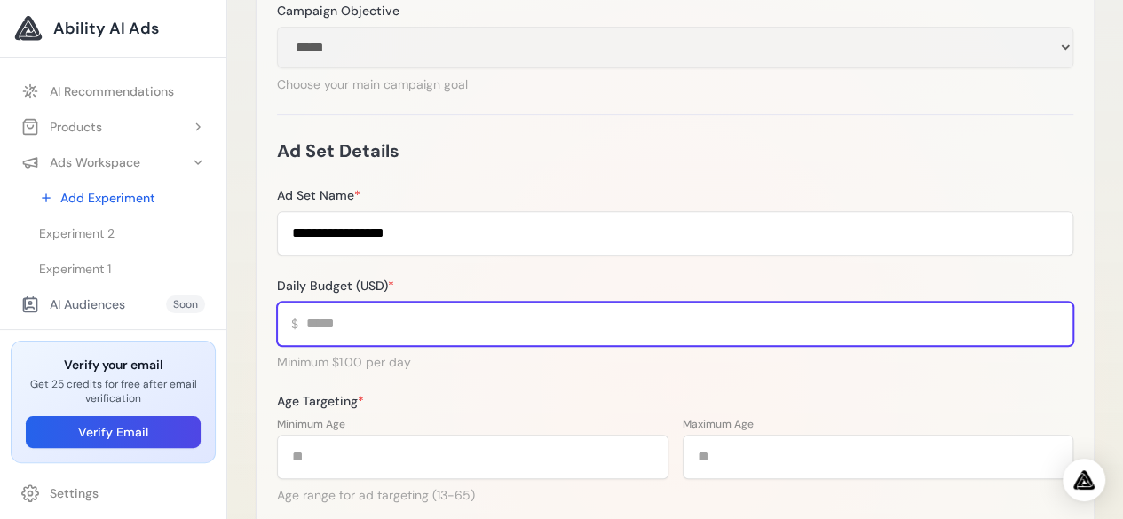
type input "*"
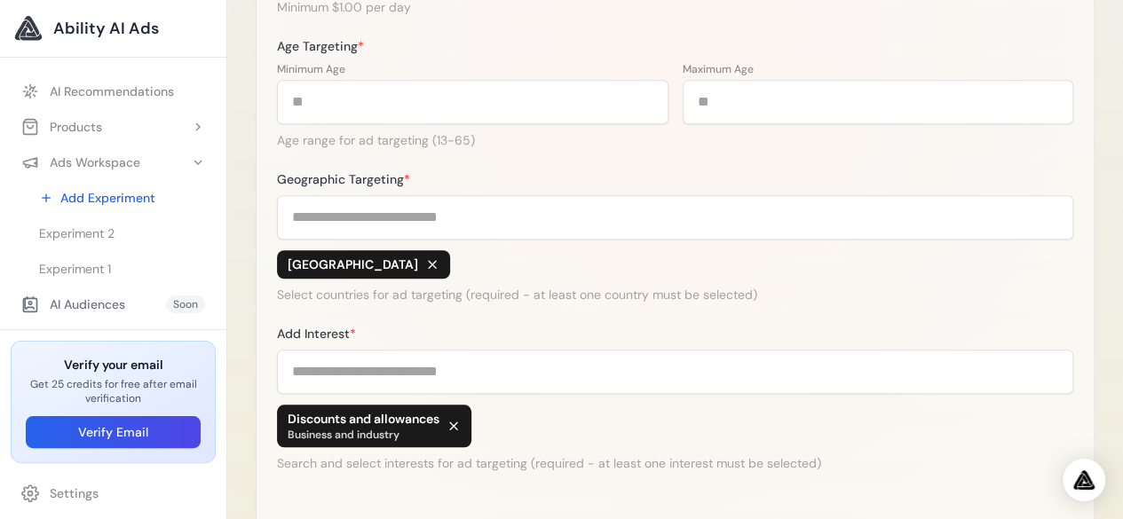
scroll to position [785, 0]
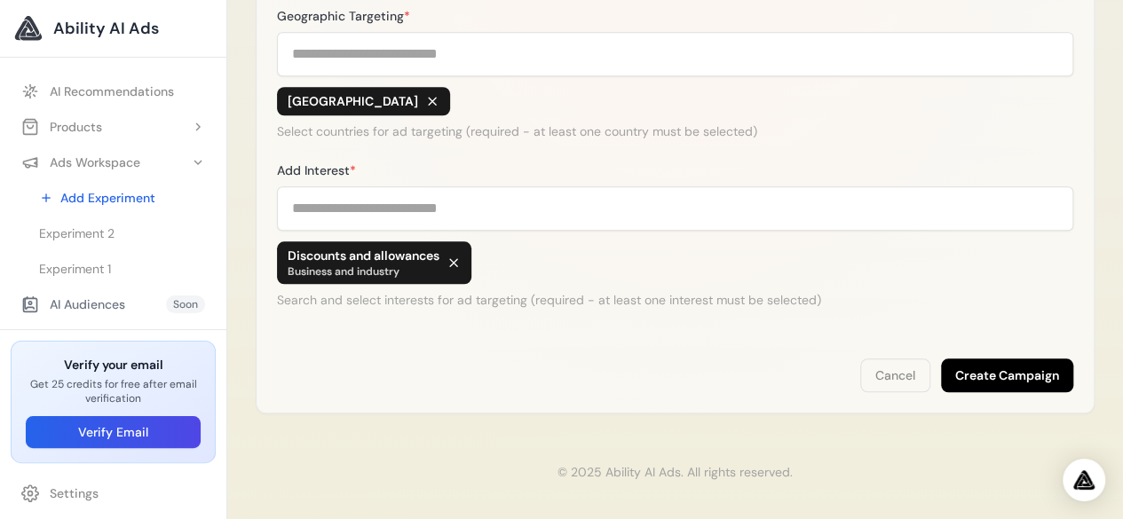
type input "***"
click at [976, 377] on button "Create Campaign" at bounding box center [1007, 376] width 132 height 34
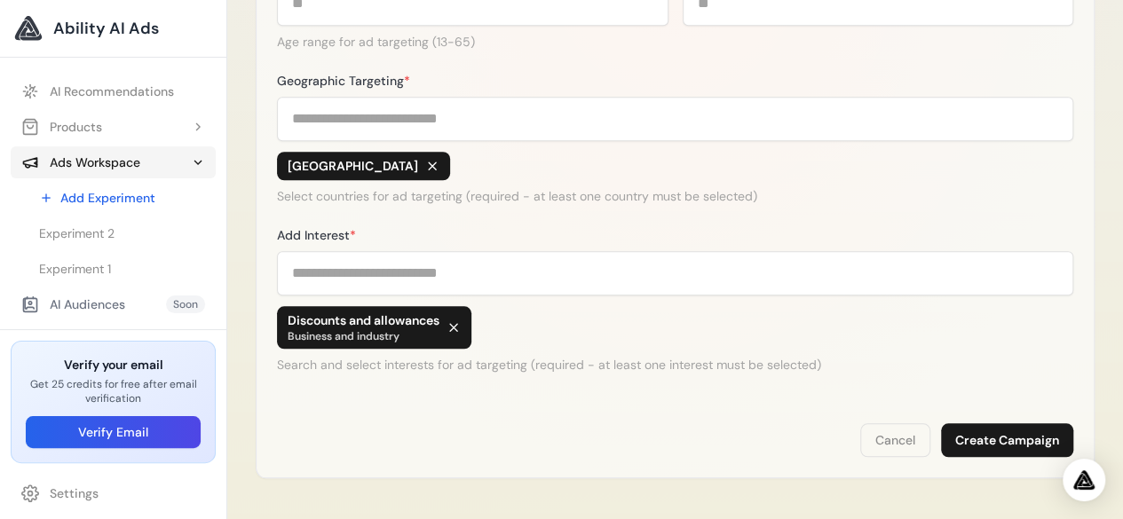
scroll to position [696, 0]
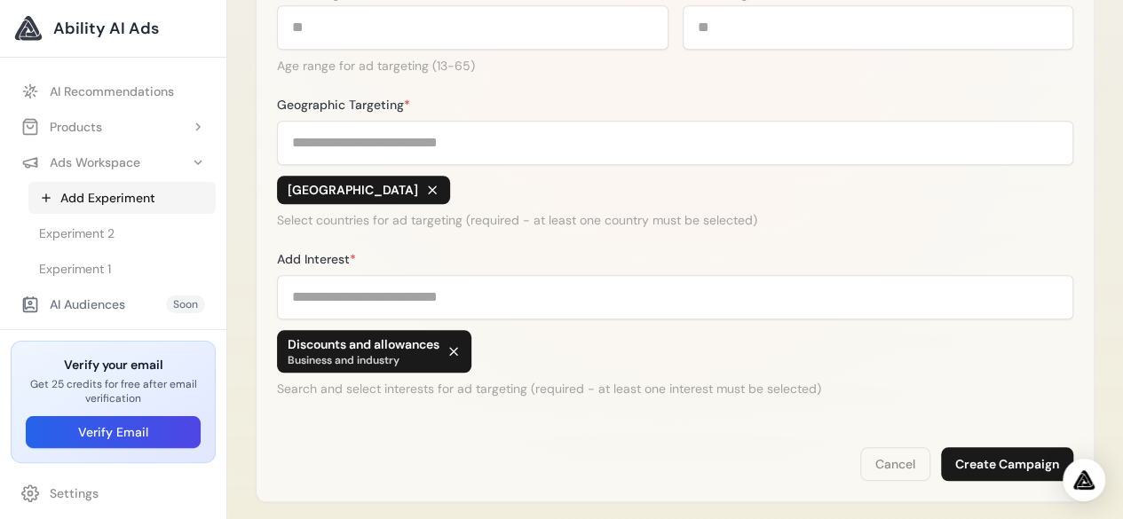
click at [115, 202] on link "Add Experiment" at bounding box center [121, 198] width 187 height 32
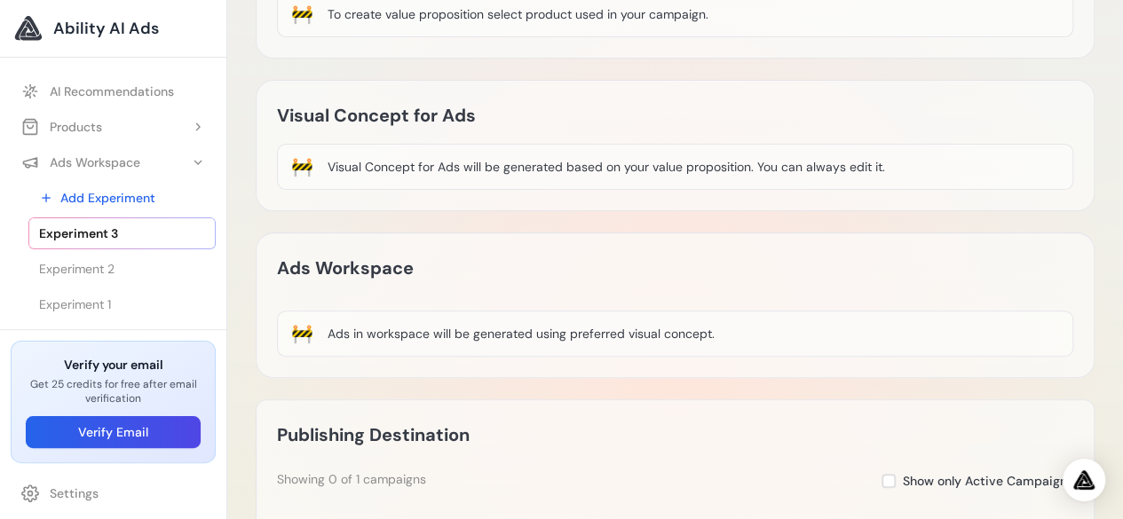
scroll to position [185, 0]
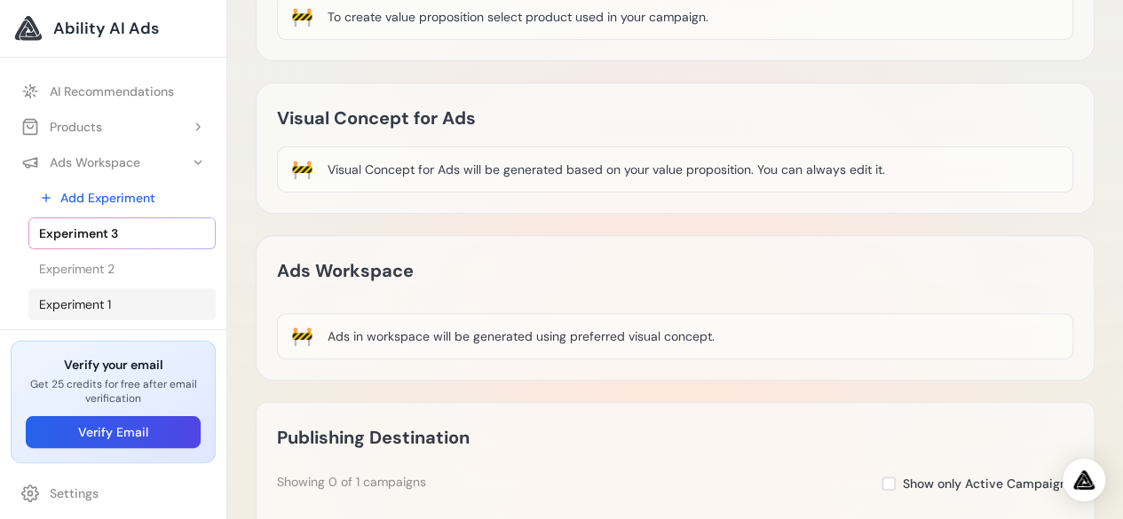
click at [137, 290] on link "Experiment 1" at bounding box center [121, 304] width 187 height 32
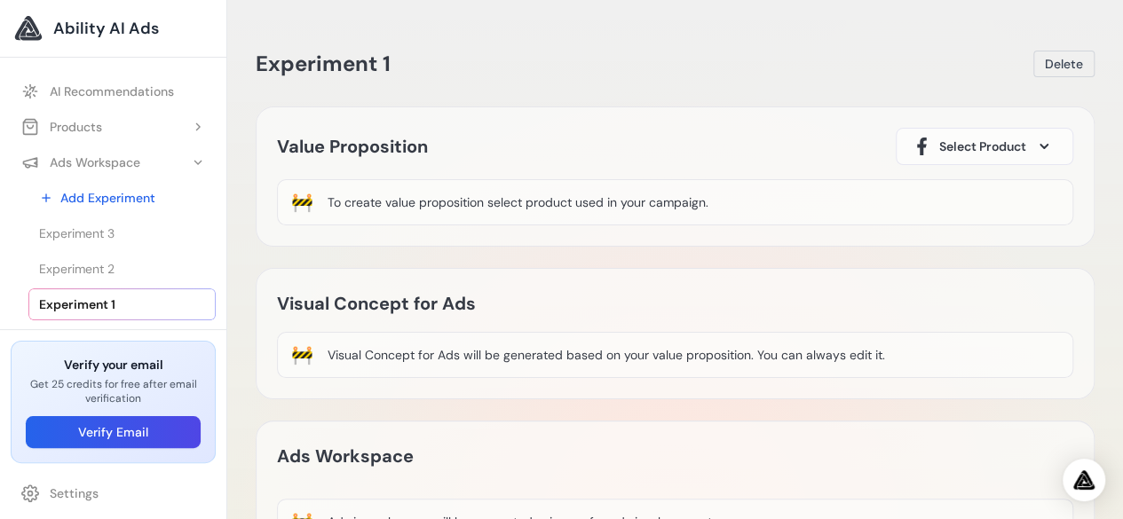
click at [914, 142] on icon at bounding box center [921, 146] width 21 height 21
click at [1035, 137] on span at bounding box center [1043, 146] width 21 height 21
click at [1031, 141] on button "Select Product" at bounding box center [984, 146] width 178 height 37
click at [959, 203] on div "Product 1" at bounding box center [941, 197] width 60 height 21
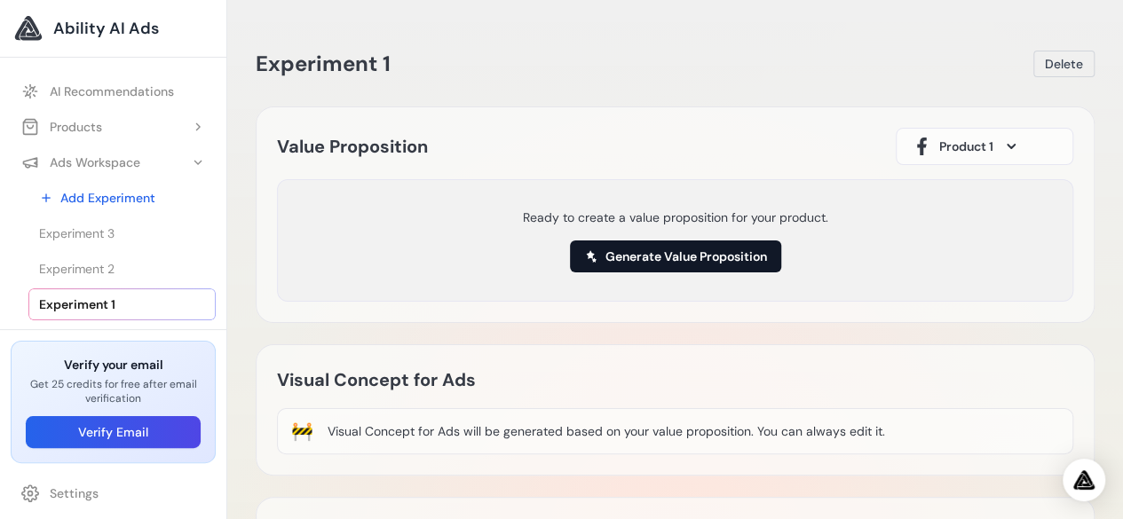
click at [705, 248] on button "Generate Value Proposition" at bounding box center [675, 257] width 211 height 32
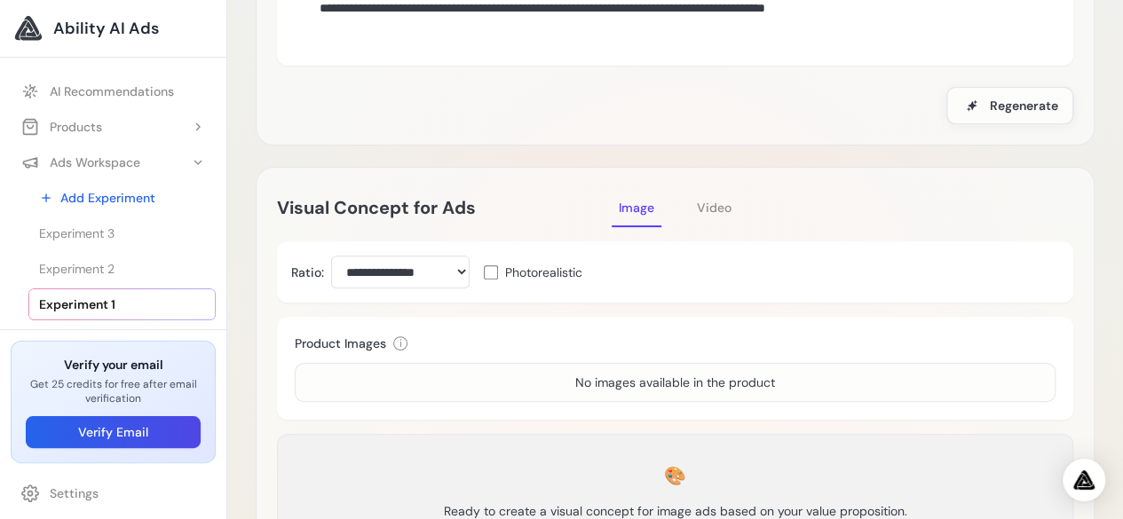
scroll to position [266, 0]
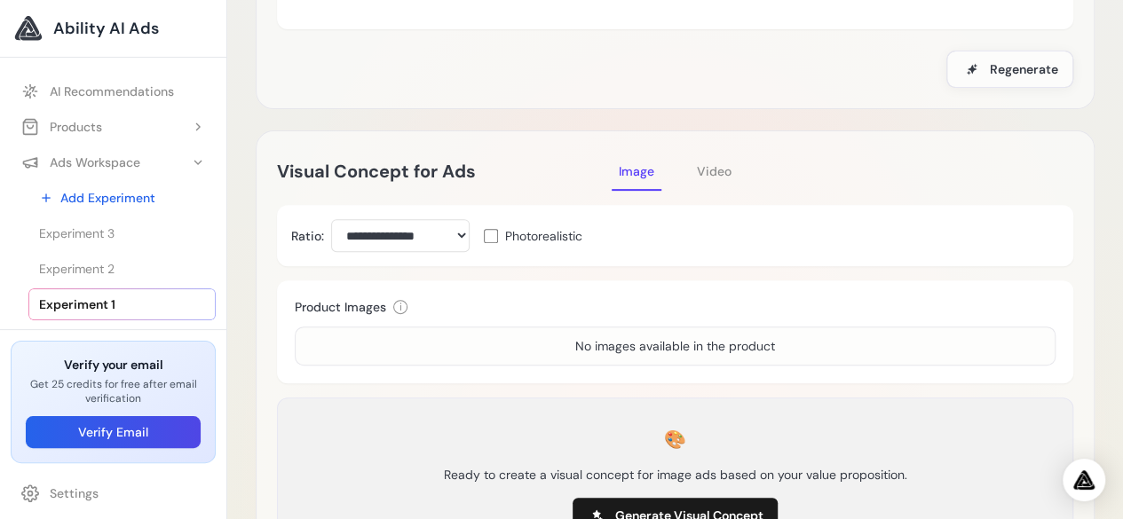
click at [709, 168] on span "Video" at bounding box center [714, 171] width 35 height 16
click at [627, 164] on span "Image" at bounding box center [637, 171] width 36 height 16
click at [1118, 225] on div "Experiment 1 Delete Loading Experiment Processing experiment data... Value Prop…" at bounding box center [674, 490] width 895 height 1512
click at [555, 336] on div "No images available in the product" at bounding box center [675, 346] width 761 height 39
click at [730, 333] on div "No images available in the product" at bounding box center [675, 346] width 761 height 39
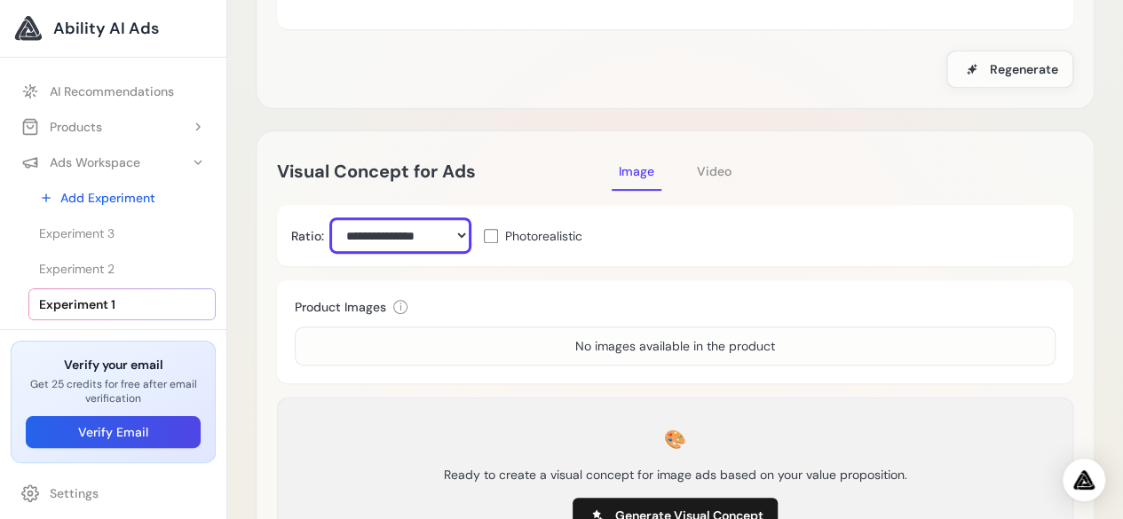
click at [422, 237] on select "**********" at bounding box center [400, 235] width 138 height 33
select select "****"
click at [331, 219] on select "**********" at bounding box center [400, 235] width 138 height 33
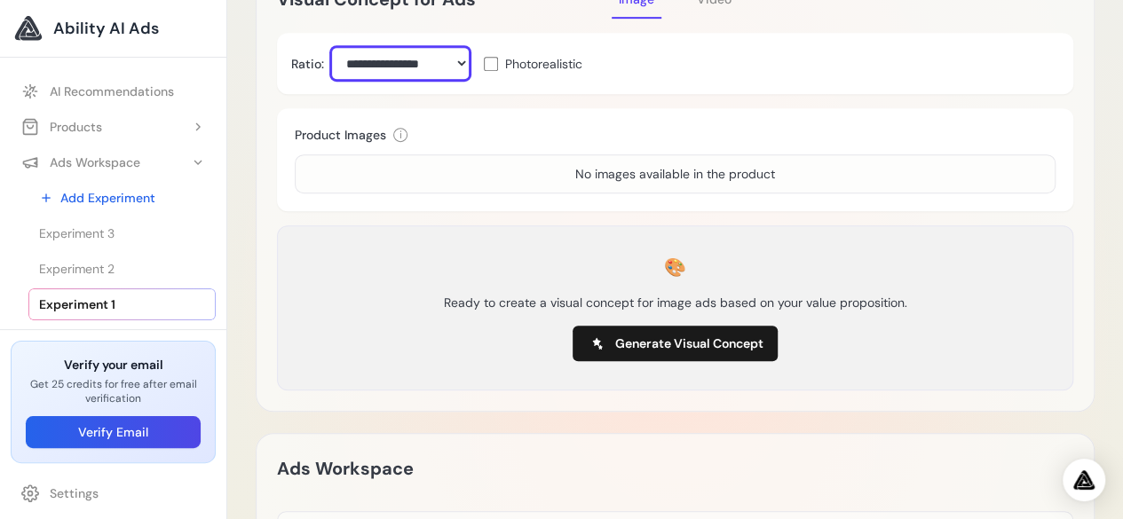
scroll to position [444, 0]
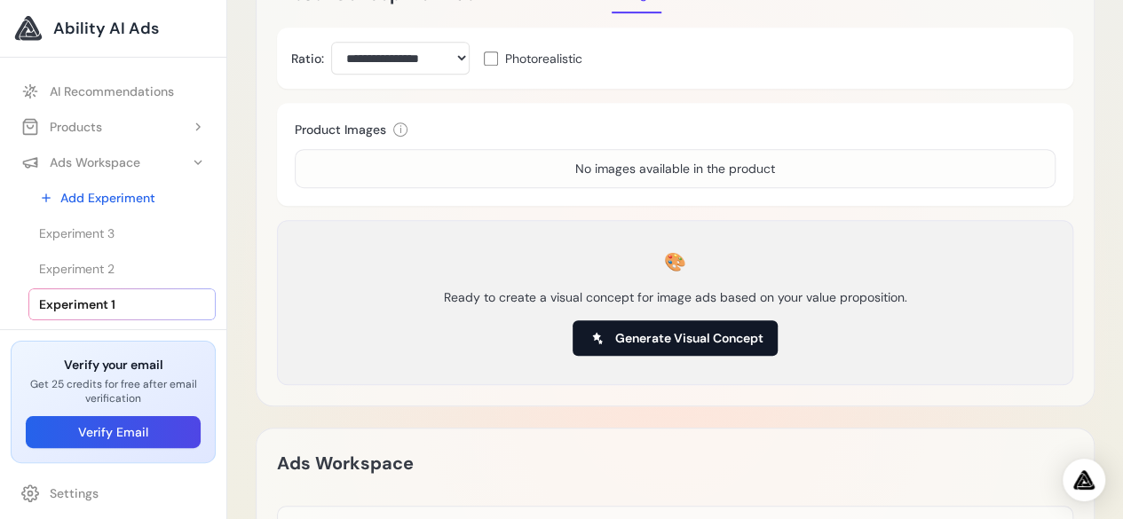
click at [678, 342] on span "Generate Visual Concept" at bounding box center [689, 338] width 148 height 18
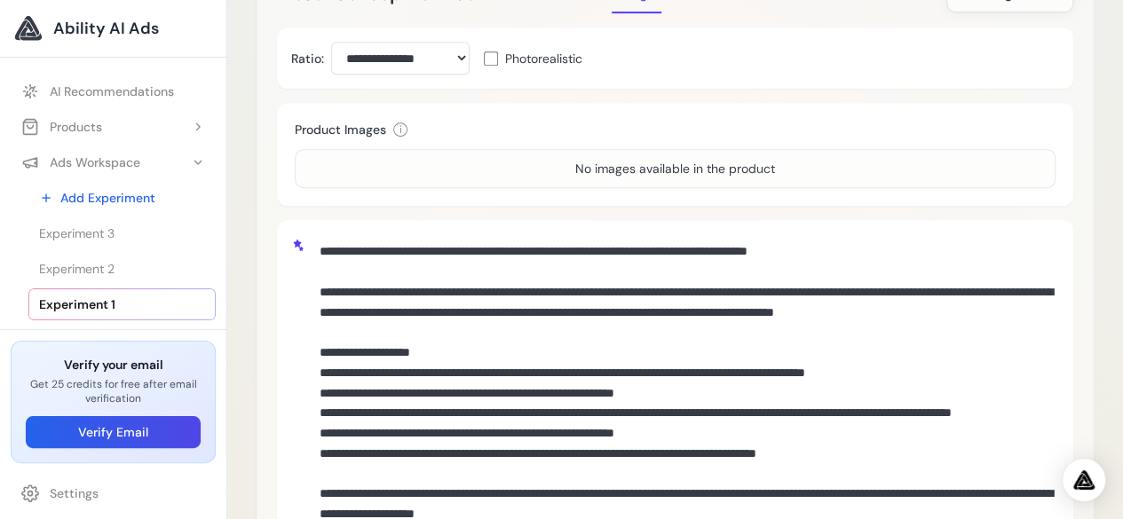
scroll to position [178, 0]
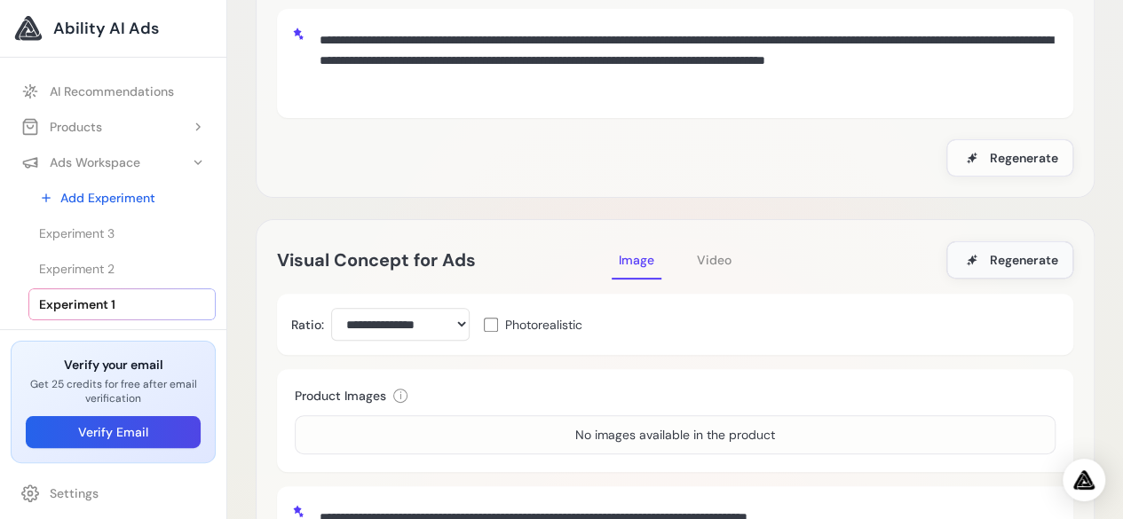
click at [991, 262] on span "Regenerate" at bounding box center [1024, 260] width 68 height 18
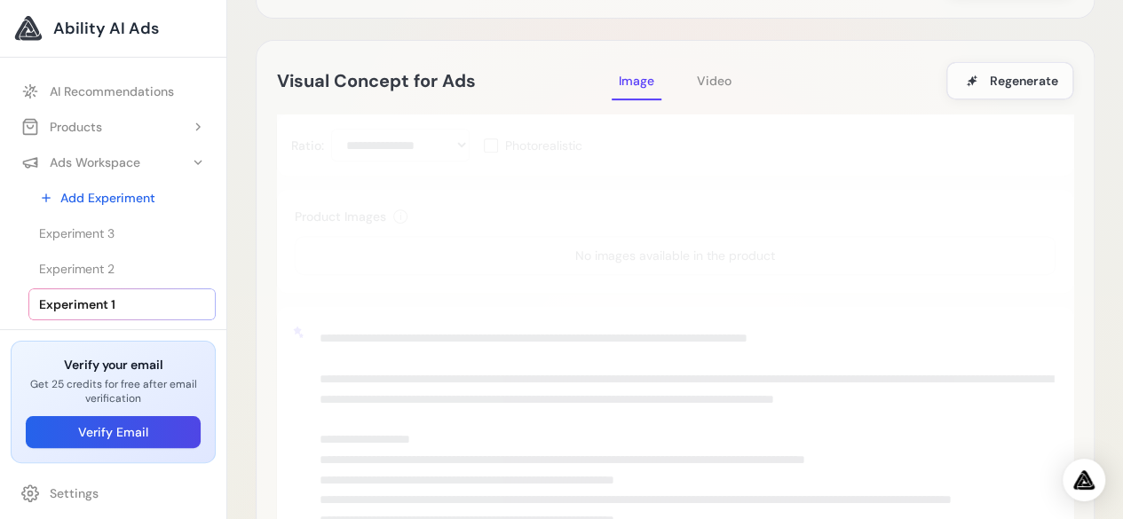
scroll to position [355, 0]
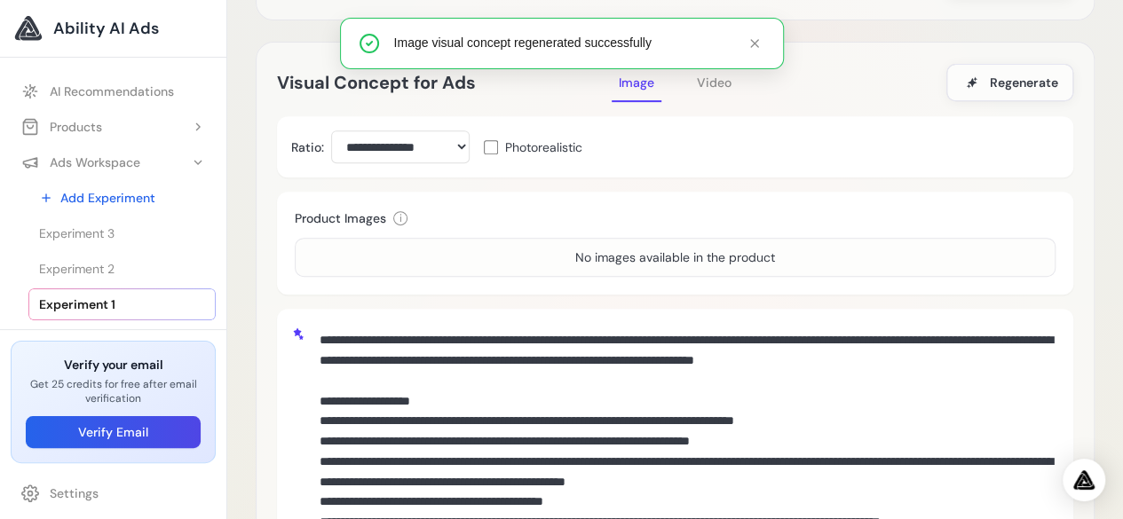
click at [575, 256] on div "No images available in the product" at bounding box center [675, 258] width 200 height 18
click at [635, 264] on div "No images available in the product" at bounding box center [675, 258] width 200 height 18
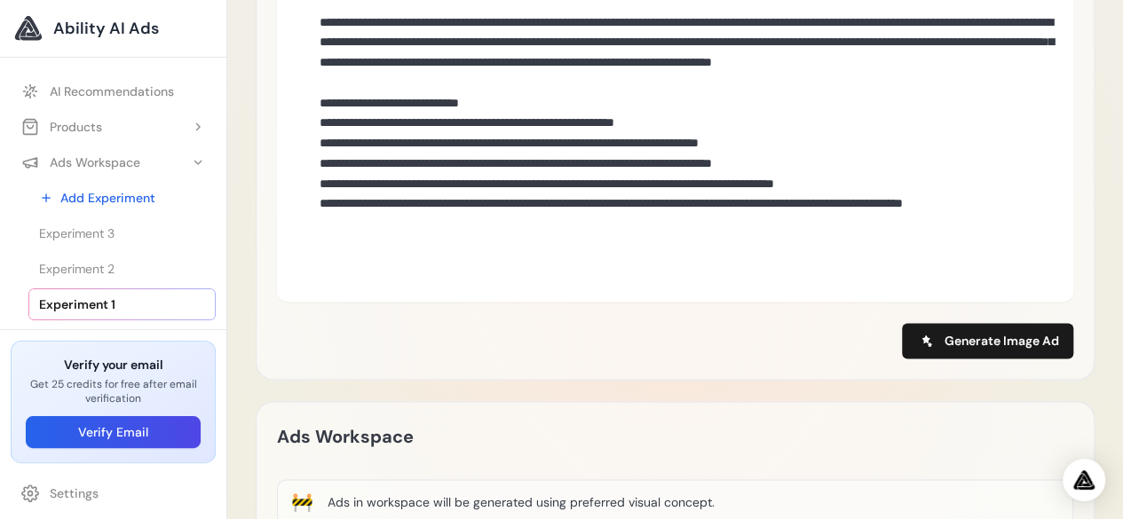
scroll to position [1154, 0]
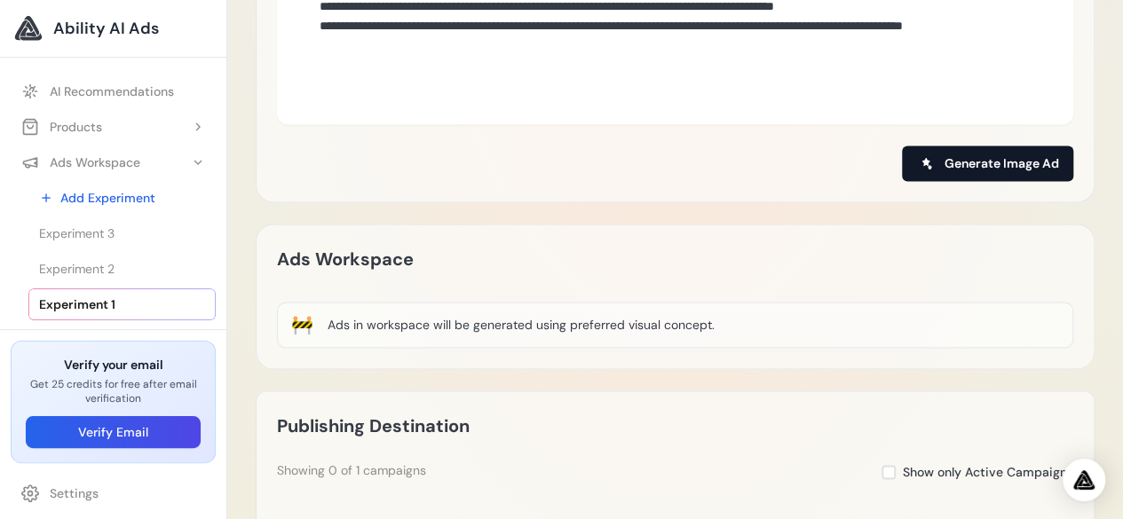
click at [999, 166] on span "Generate Image Ad" at bounding box center [1001, 163] width 114 height 18
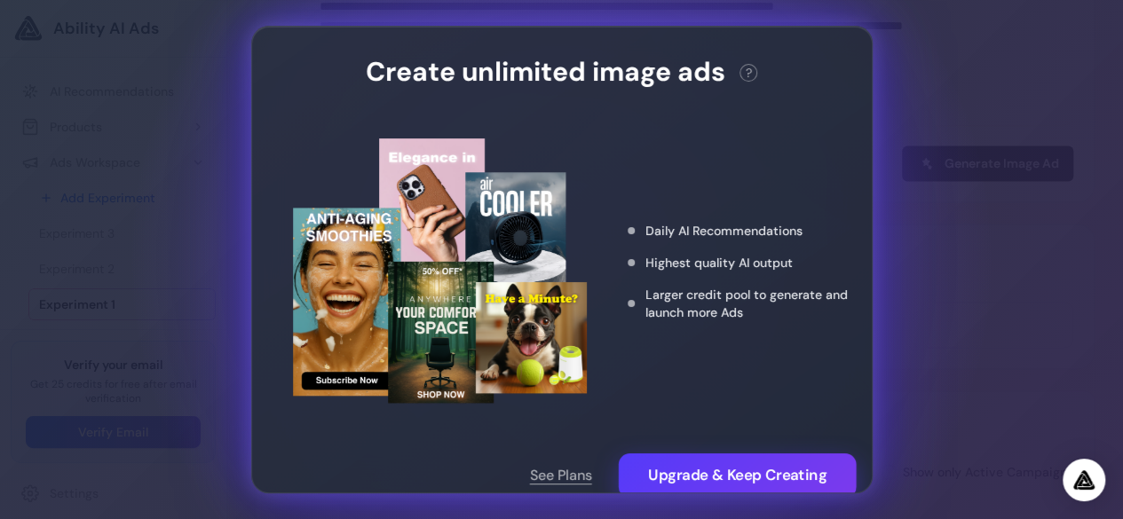
click at [676, 466] on button "Upgrade & Keep Creating" at bounding box center [737, 476] width 238 height 44
